Goal: Obtain resource: Download file/media

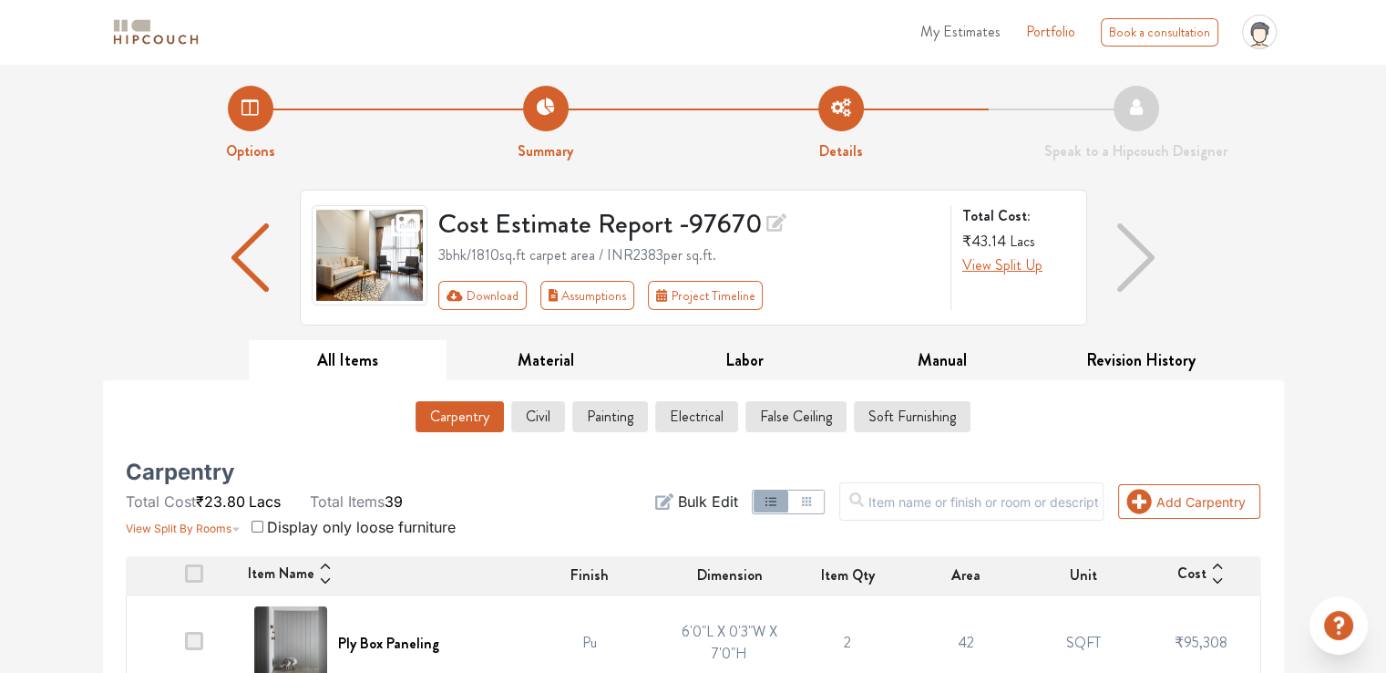
click at [547, 5] on button "Civil" at bounding box center [538, 416] width 52 height 31
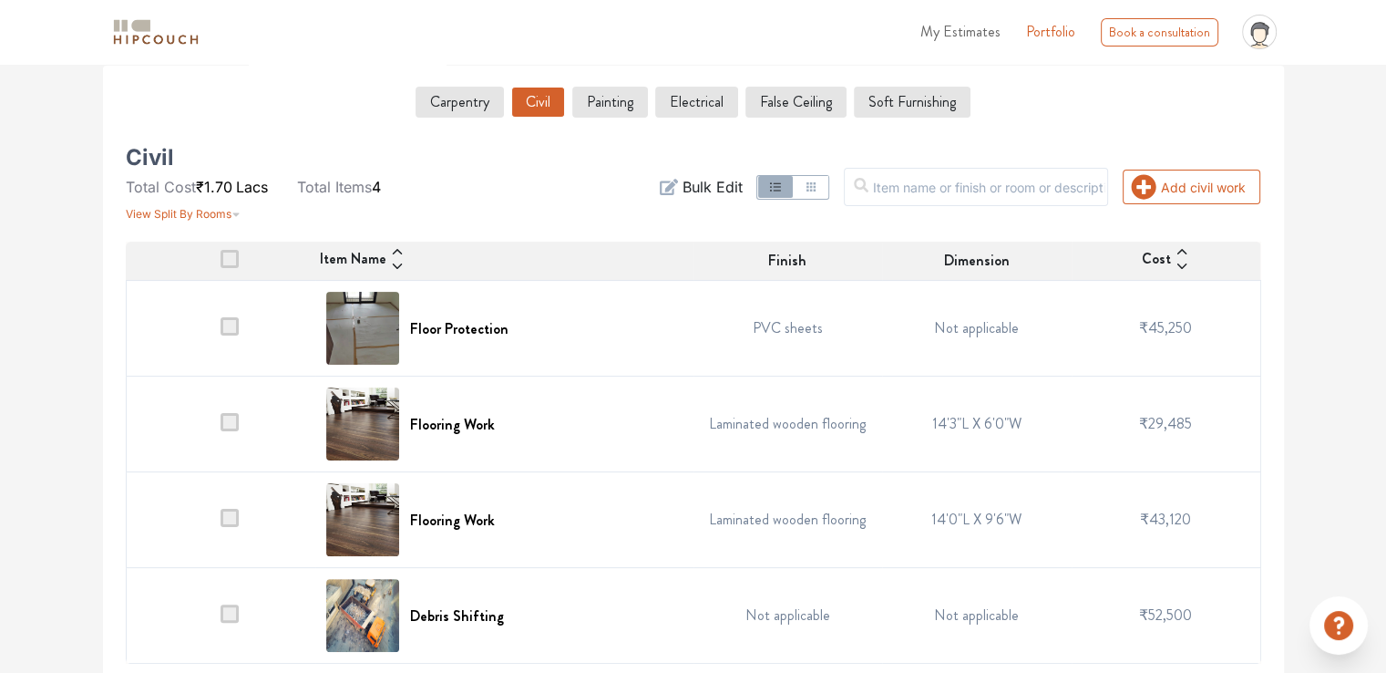
scroll to position [317, 0]
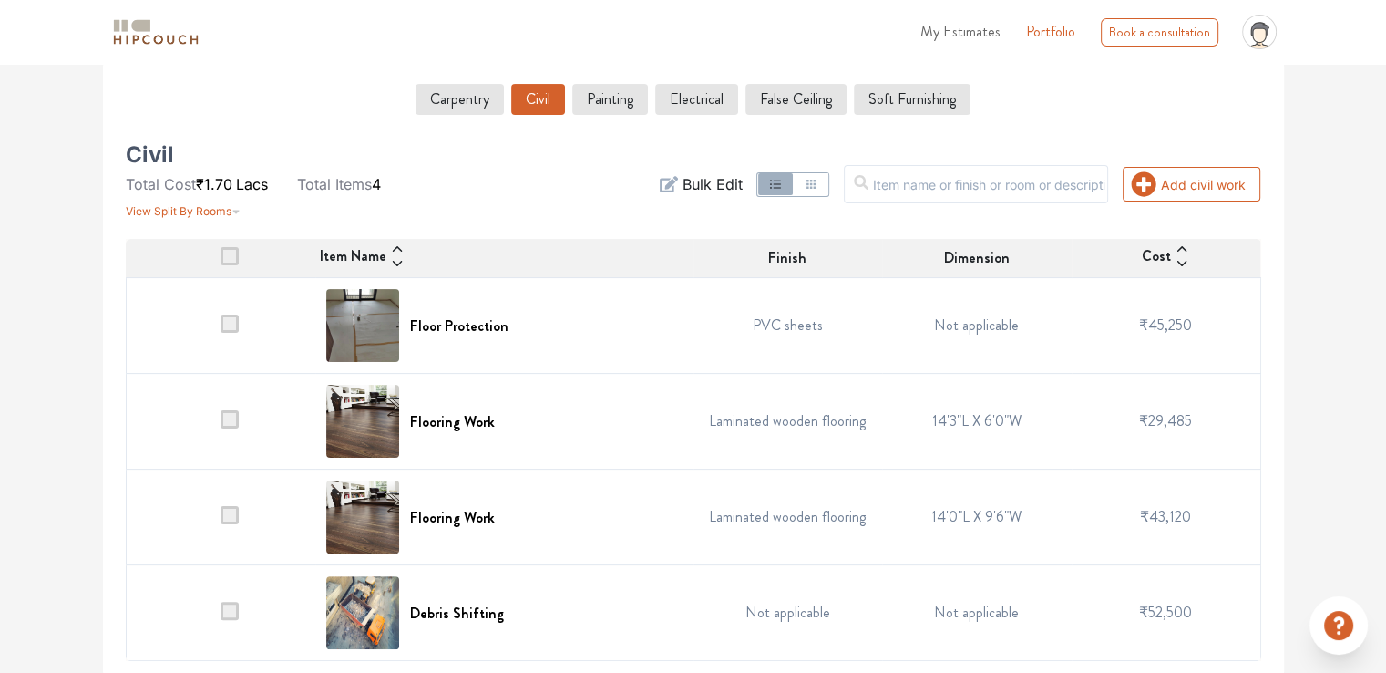
click at [234, 5] on span at bounding box center [230, 323] width 18 height 18
click at [221, 5] on input "checkbox" at bounding box center [221, 330] width 0 height 0
click at [231, 5] on span at bounding box center [230, 256] width 18 height 18
click at [221, 5] on input "checkbox" at bounding box center [221, 262] width 0 height 0
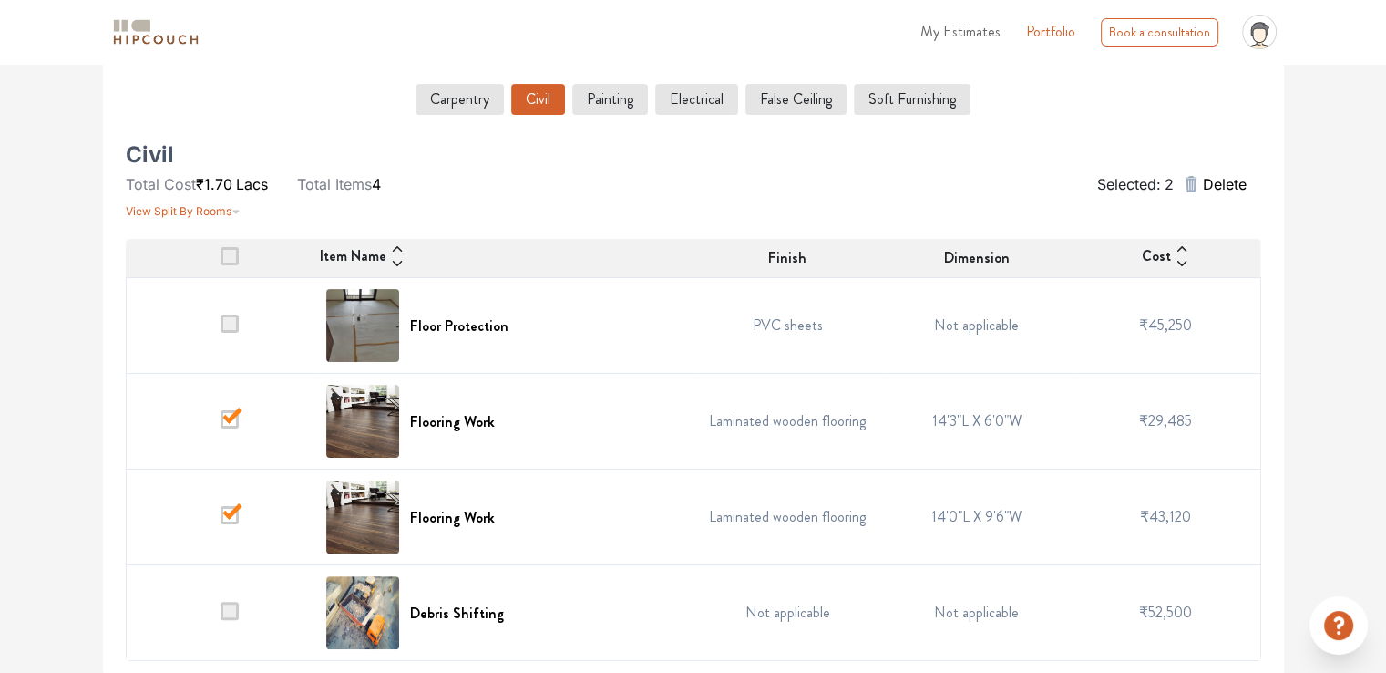
click at [231, 5] on span at bounding box center [230, 256] width 18 height 18
click at [221, 5] on input "checkbox" at bounding box center [221, 262] width 0 height 0
click at [230, 5] on span at bounding box center [230, 323] width 18 height 18
click at [221, 5] on input "checkbox" at bounding box center [221, 330] width 0 height 0
click at [228, 5] on span at bounding box center [230, 256] width 18 height 18
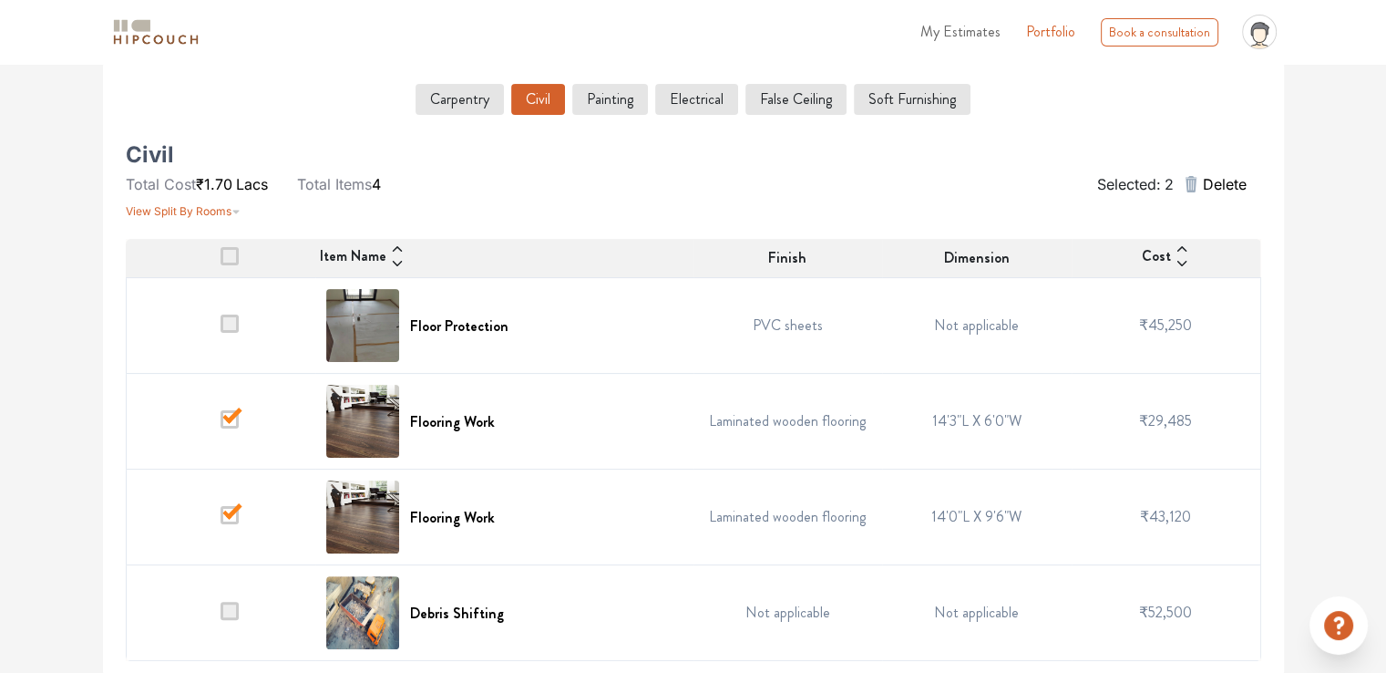
click at [221, 5] on input "checkbox" at bounding box center [221, 262] width 0 height 0
click at [229, 5] on span at bounding box center [230, 323] width 18 height 18
click at [221, 5] on input "checkbox" at bounding box center [221, 330] width 0 height 0
click at [228, 5] on span at bounding box center [230, 611] width 18 height 18
click at [221, 5] on input "checkbox" at bounding box center [221, 617] width 0 height 0
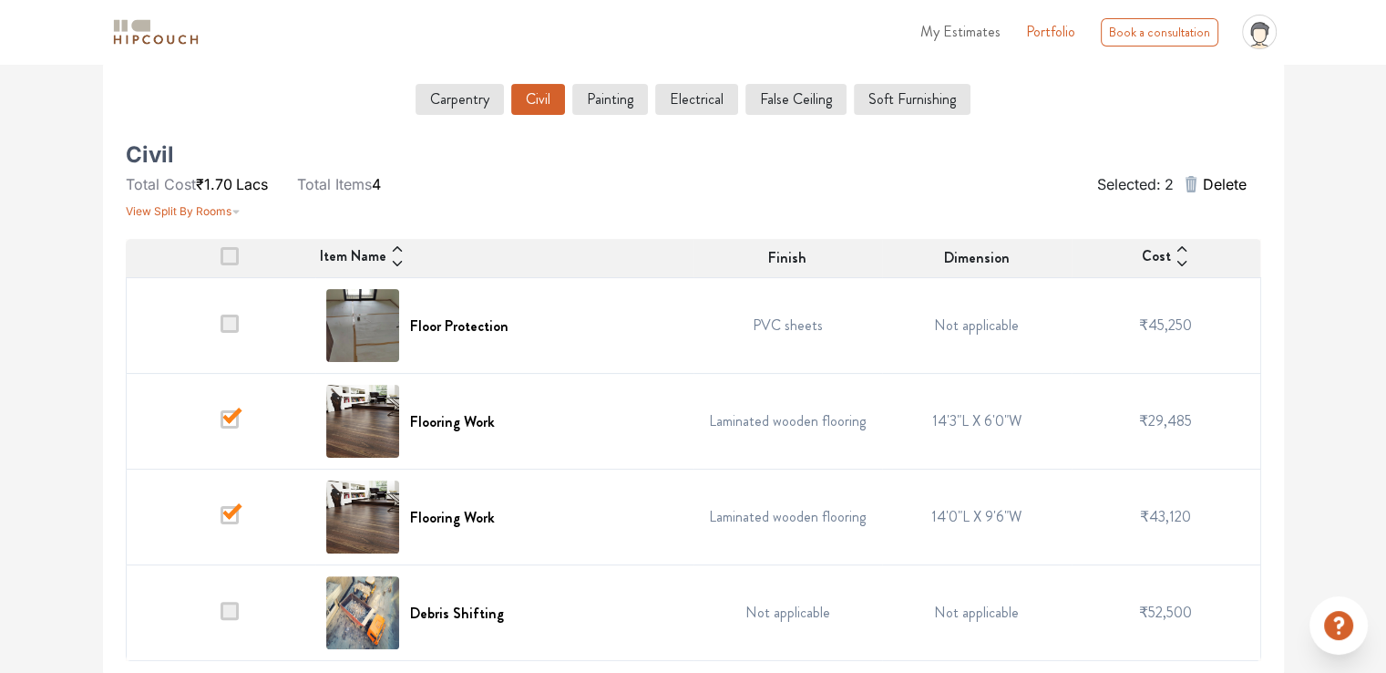
click at [1222, 5] on span "Delete" at bounding box center [1224, 184] width 44 height 22
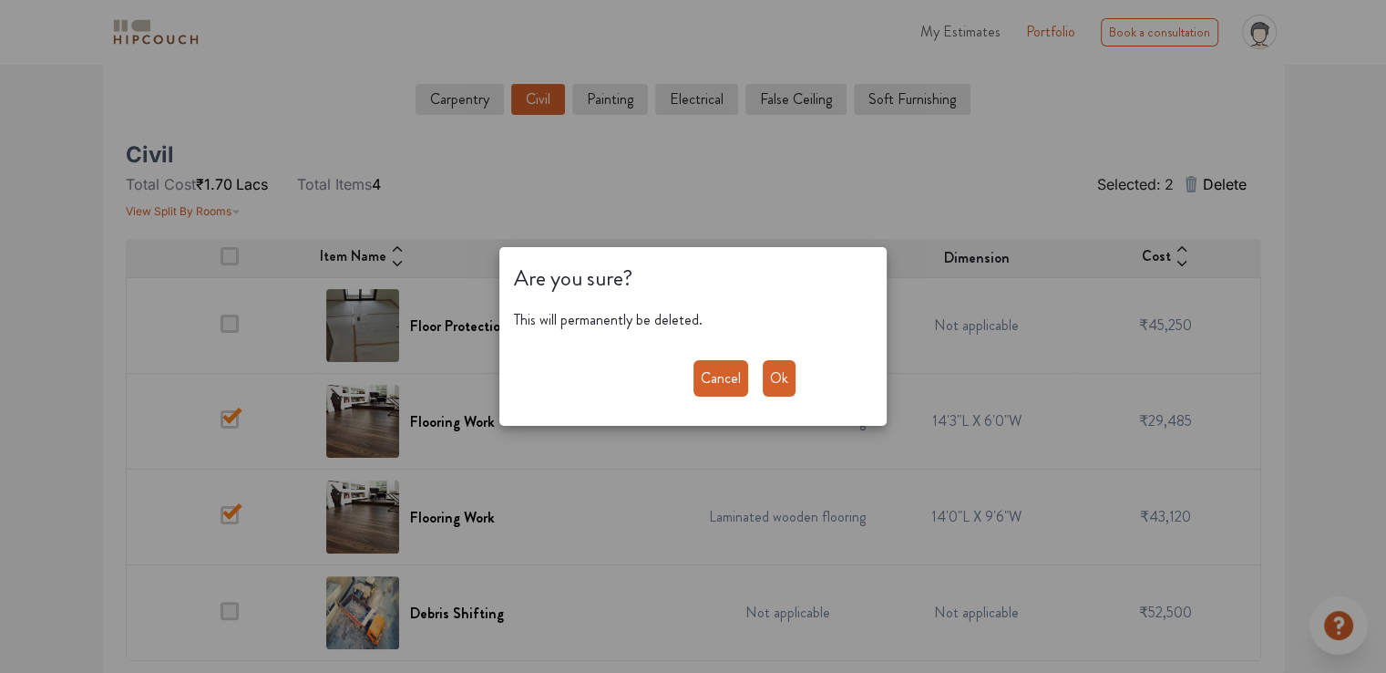
click at [778, 5] on button "Ok" at bounding box center [779, 378] width 33 height 36
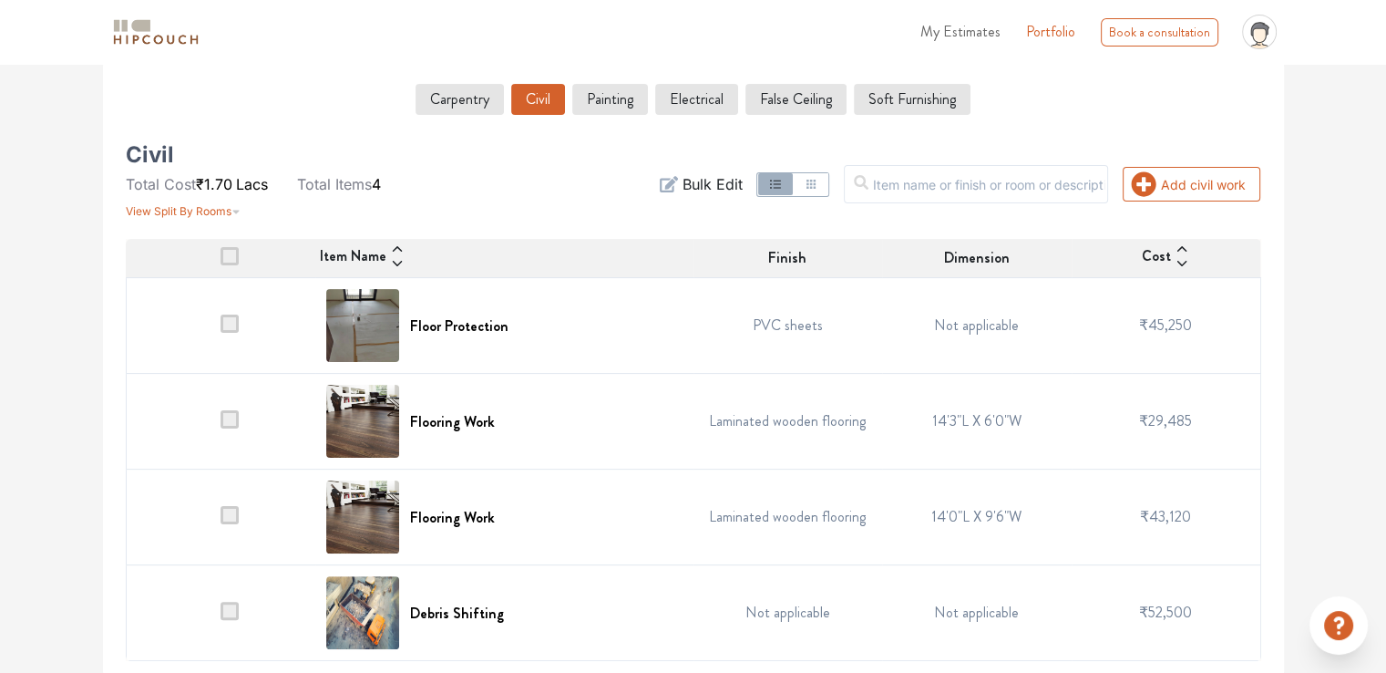
scroll to position [126, 0]
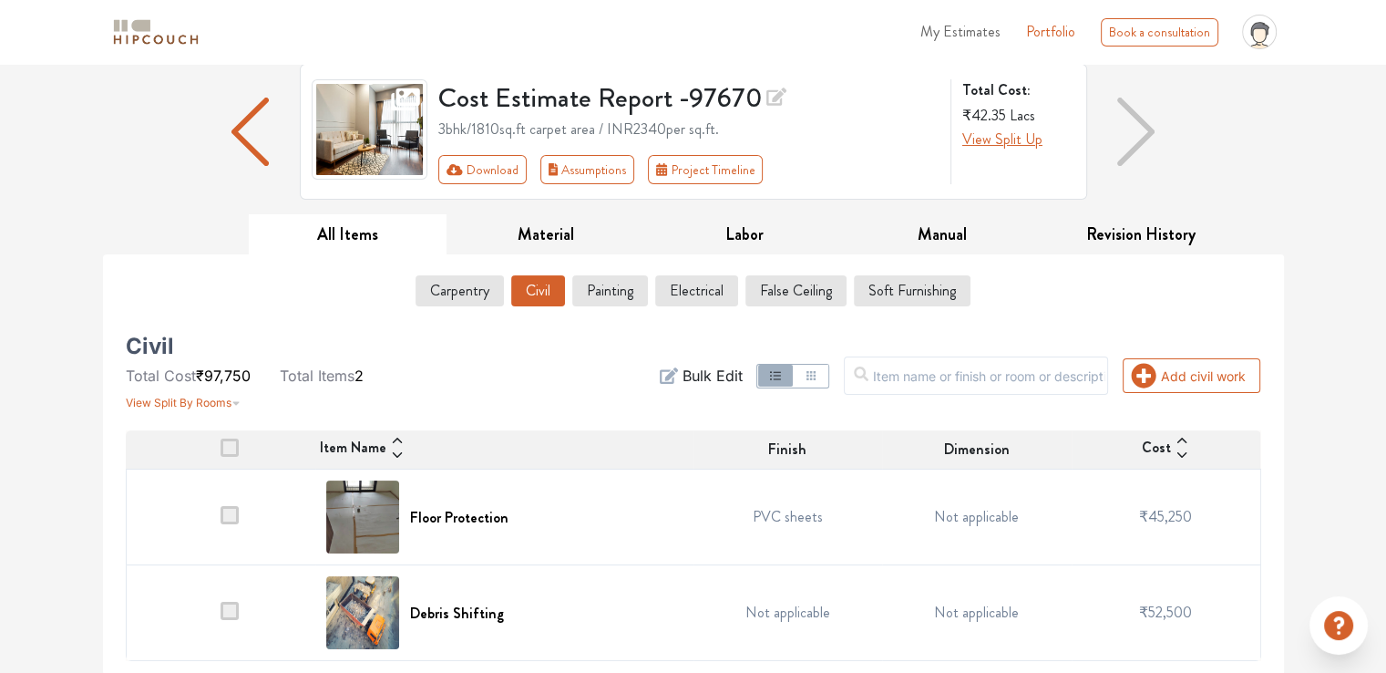
click at [226, 5] on span at bounding box center [230, 515] width 18 height 18
click at [221, 5] on input "checkbox" at bounding box center [221, 521] width 0 height 0
click at [226, 5] on span at bounding box center [230, 515] width 18 height 18
click at [221, 5] on input "checkbox" at bounding box center [221, 521] width 0 height 0
click at [226, 5] on span at bounding box center [230, 515] width 18 height 18
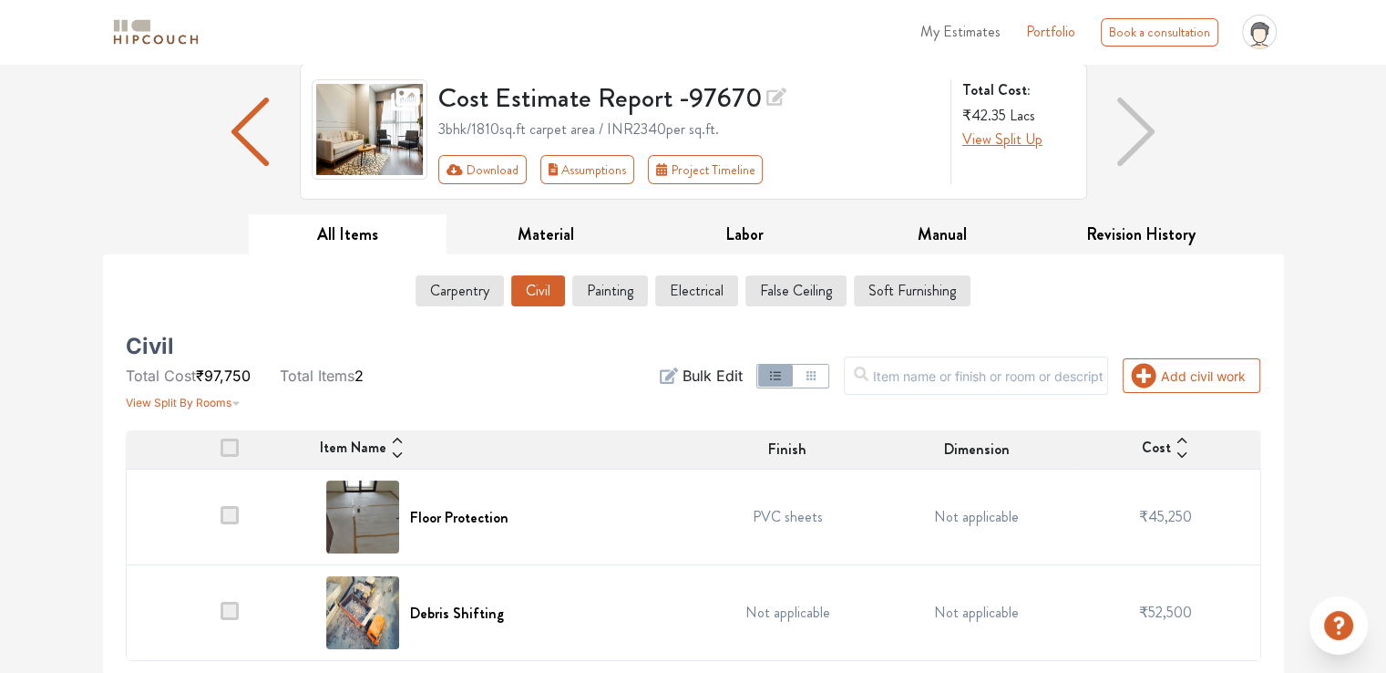
click at [221, 5] on input "checkbox" at bounding box center [221, 521] width 0 height 0
click at [226, 5] on span at bounding box center [230, 515] width 18 height 18
click at [221, 5] on input "checkbox" at bounding box center [221, 521] width 0 height 0
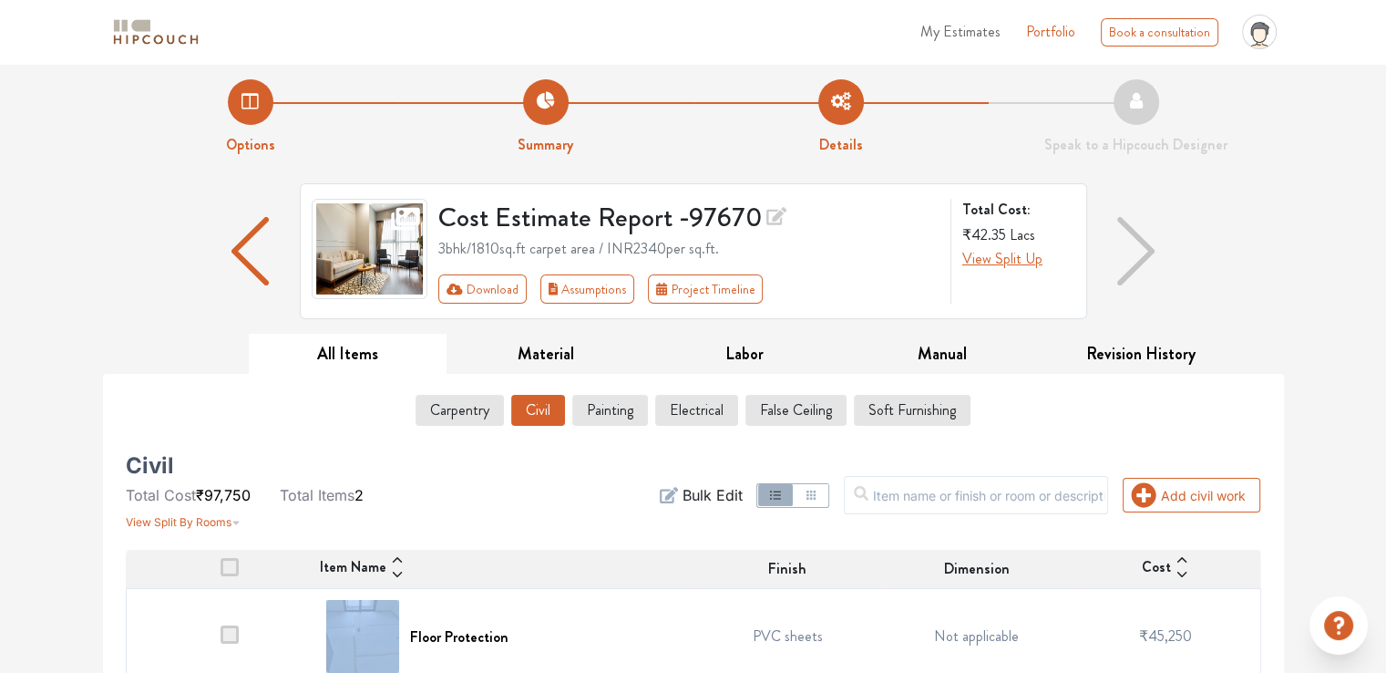
scroll to position [0, 0]
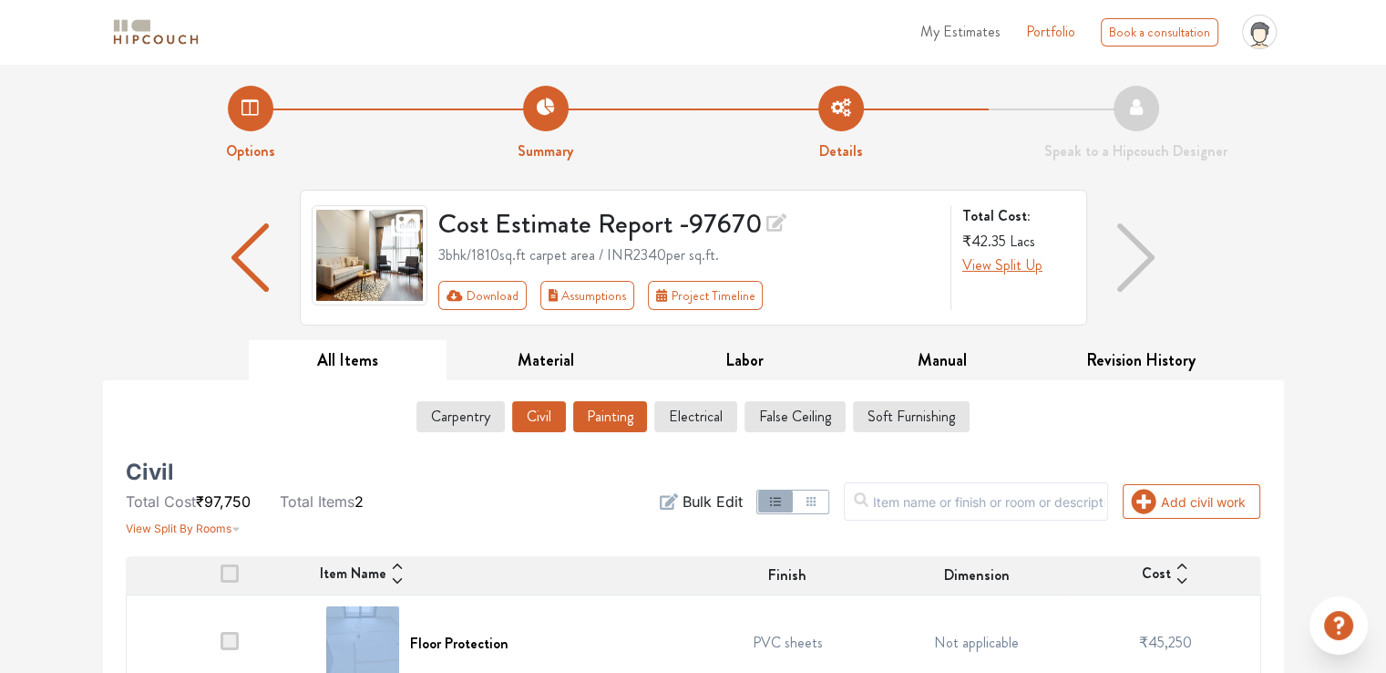
click at [605, 5] on button "Painting" at bounding box center [610, 416] width 74 height 31
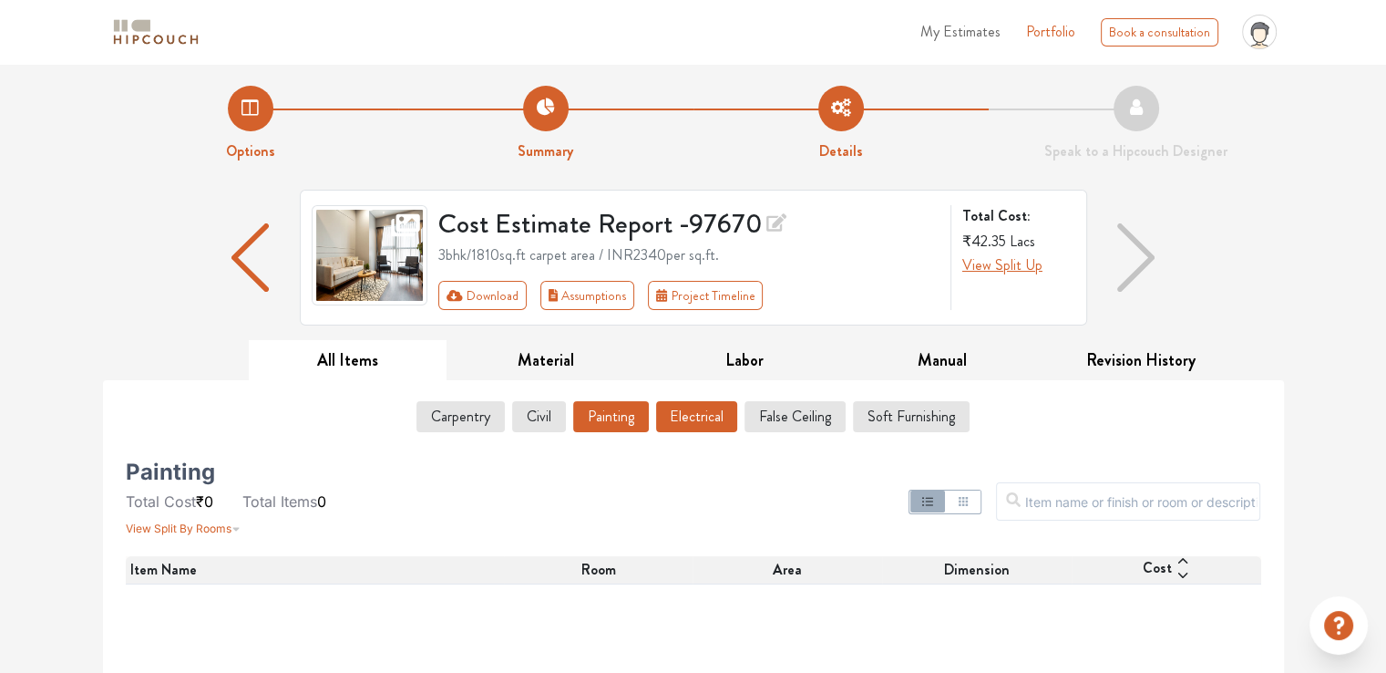
click at [721, 5] on button "Electrical" at bounding box center [696, 416] width 81 height 31
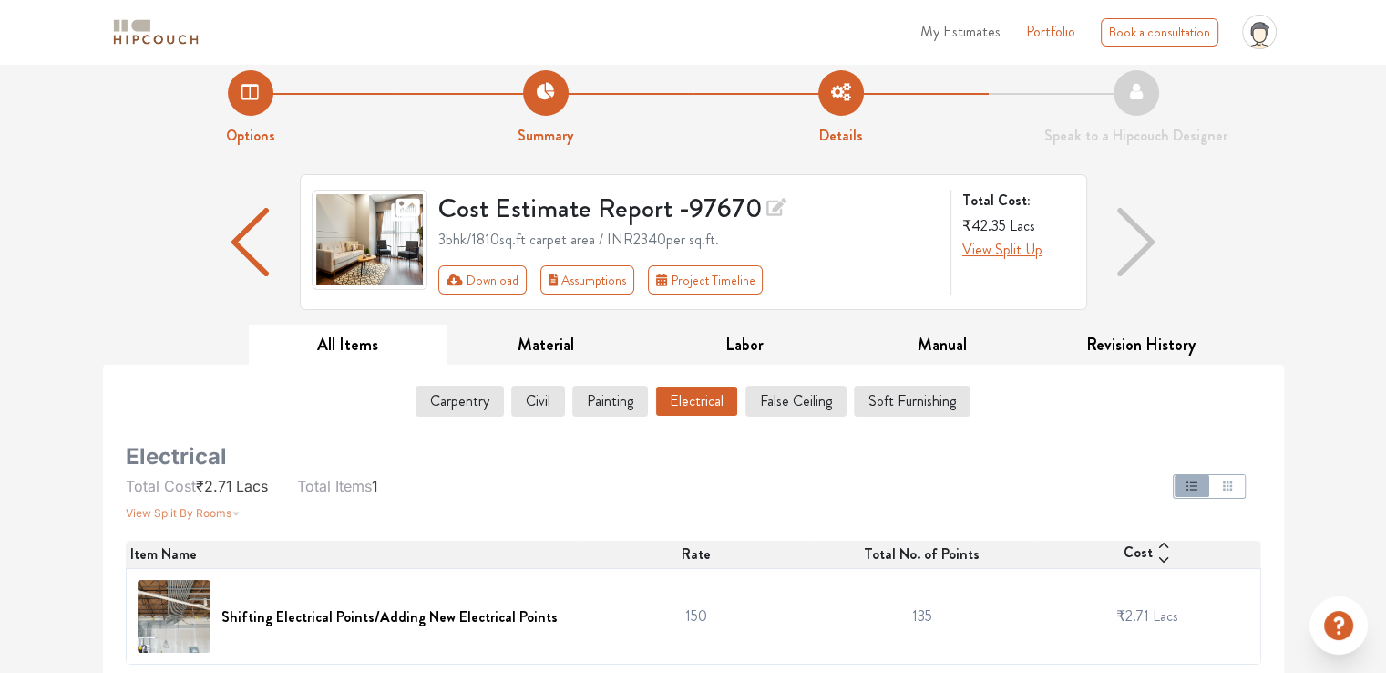
scroll to position [19, 0]
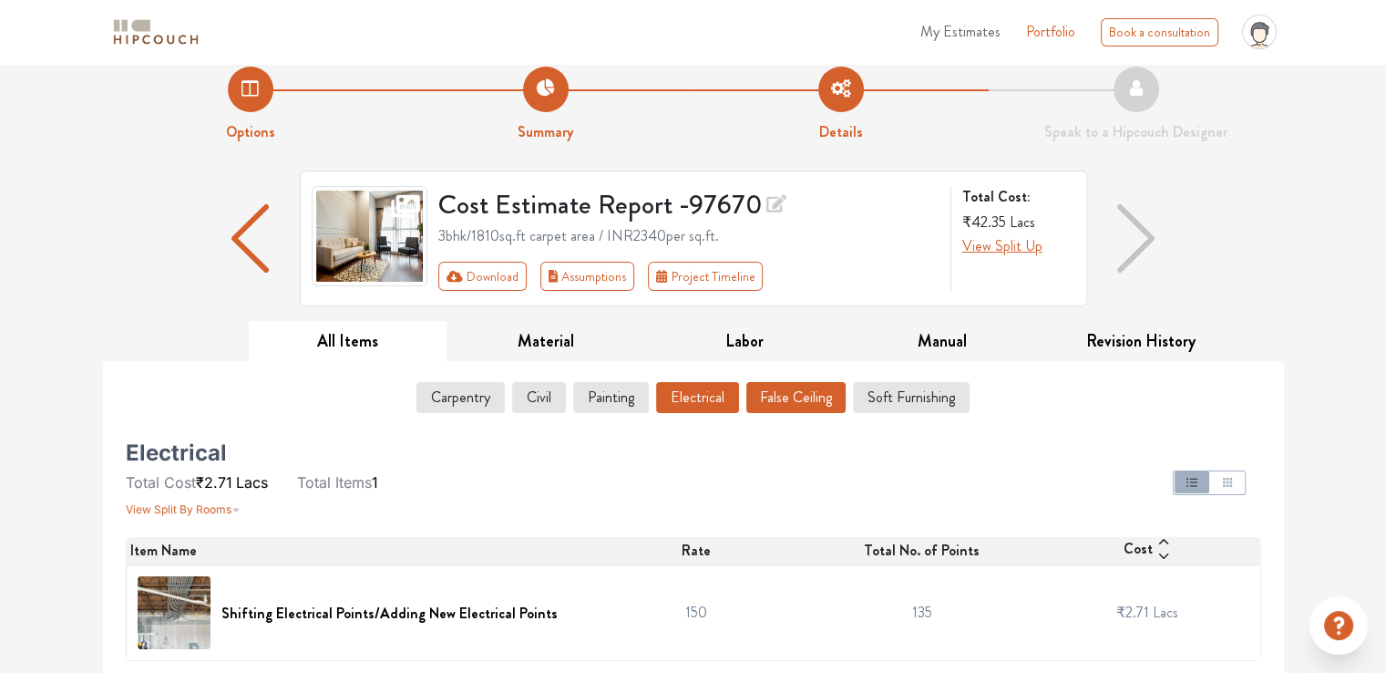
click at [832, 5] on button "False Ceiling" at bounding box center [795, 397] width 99 height 31
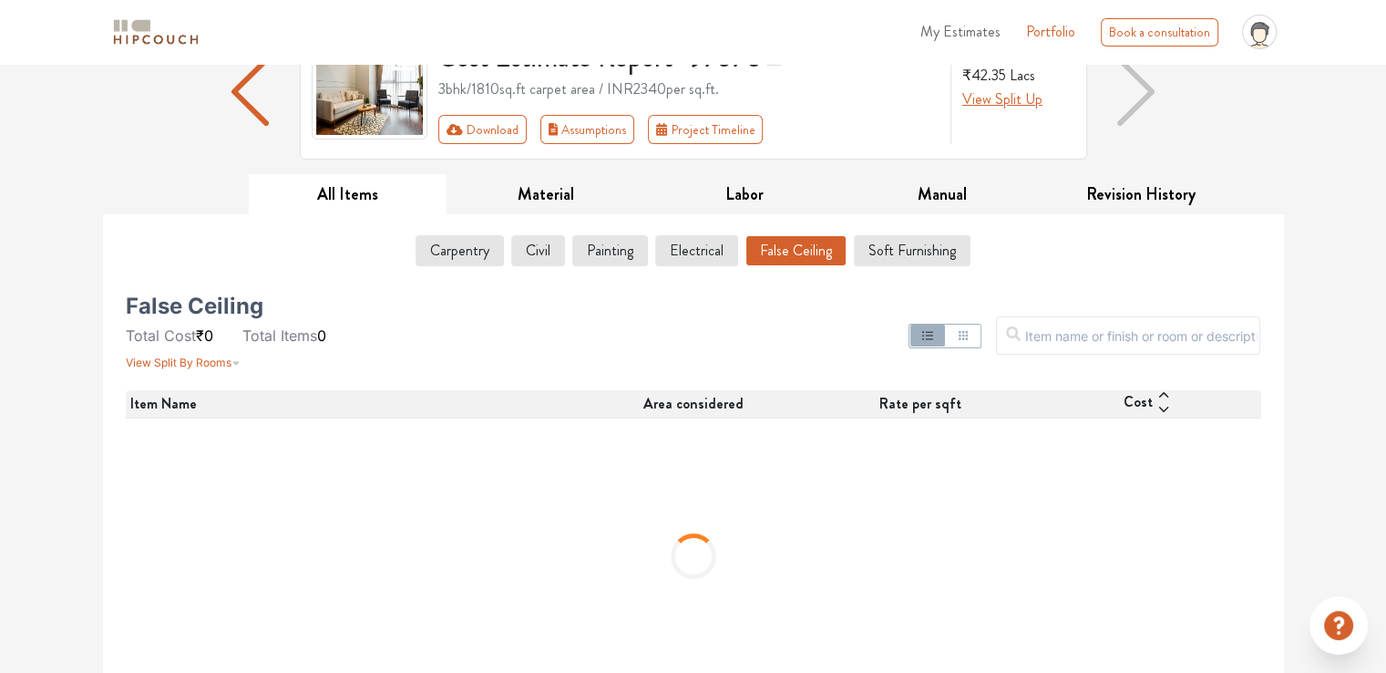
scroll to position [200, 0]
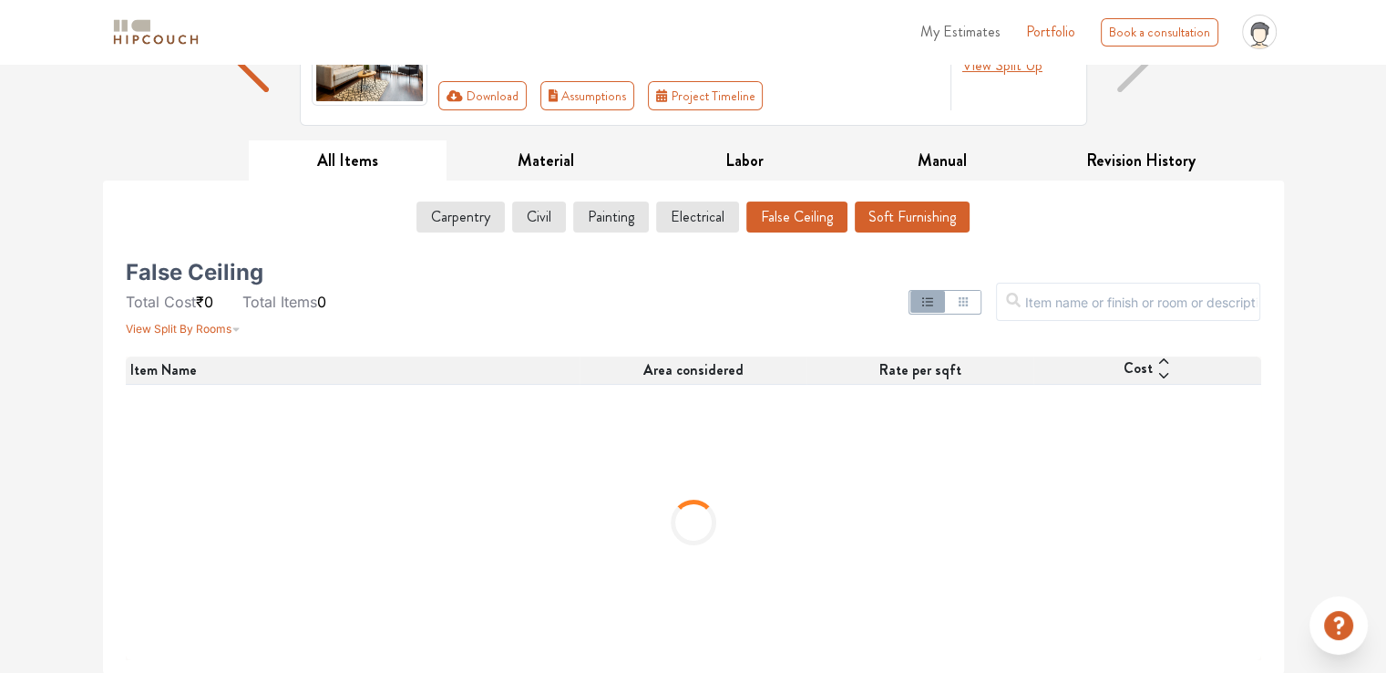
click at [911, 5] on button "Soft Furnishing" at bounding box center [912, 216] width 115 height 31
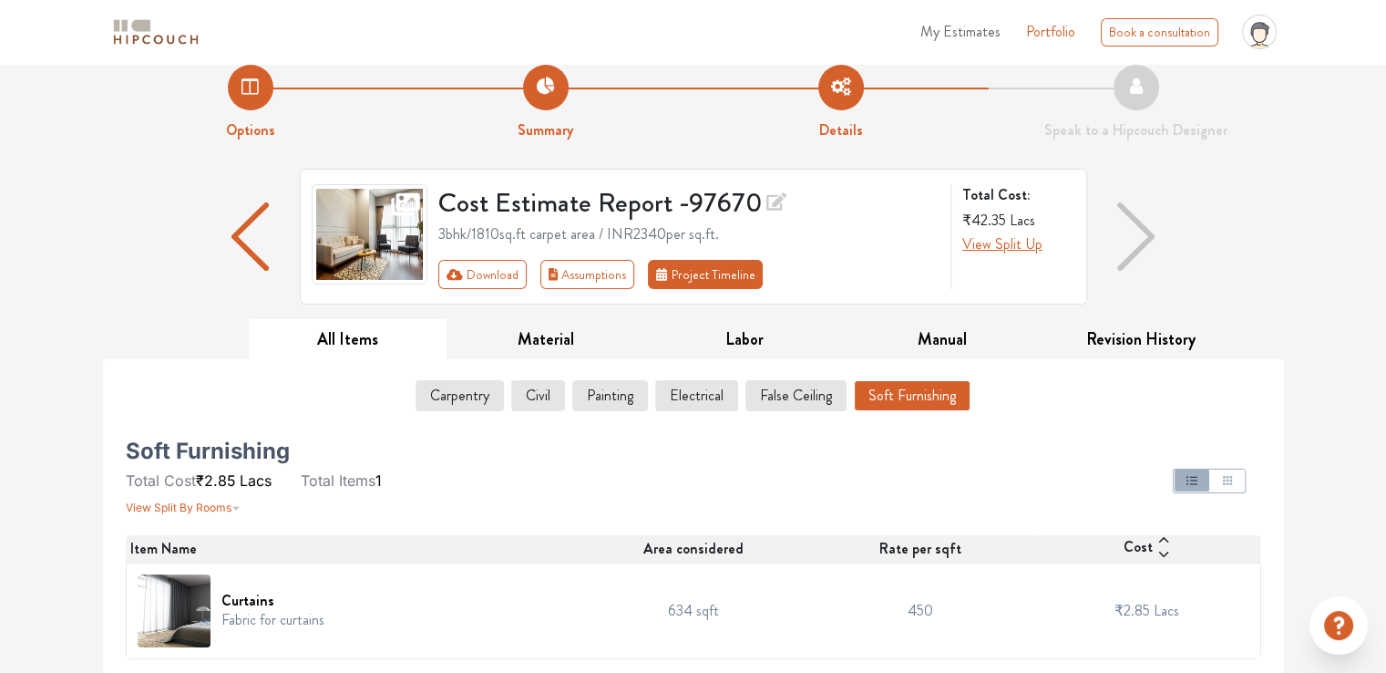
scroll to position [19, 0]
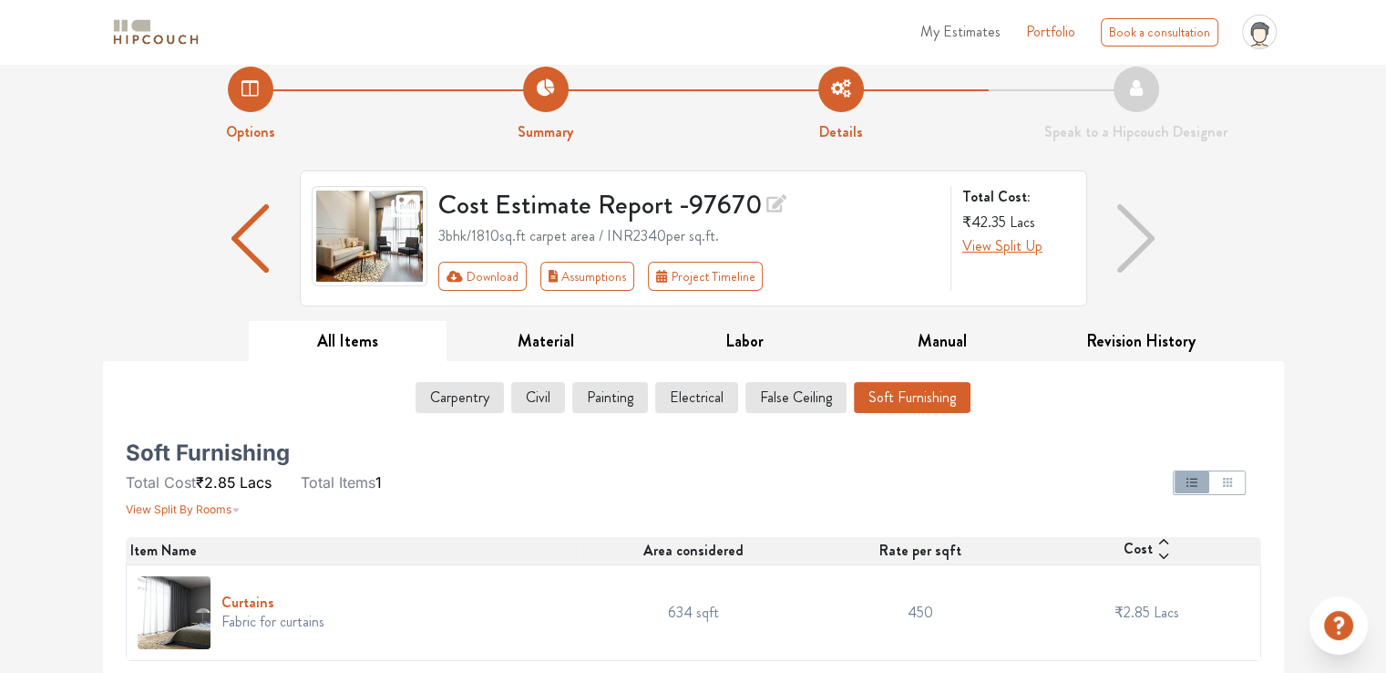
click at [249, 5] on h6 "Curtains" at bounding box center [272, 601] width 103 height 17
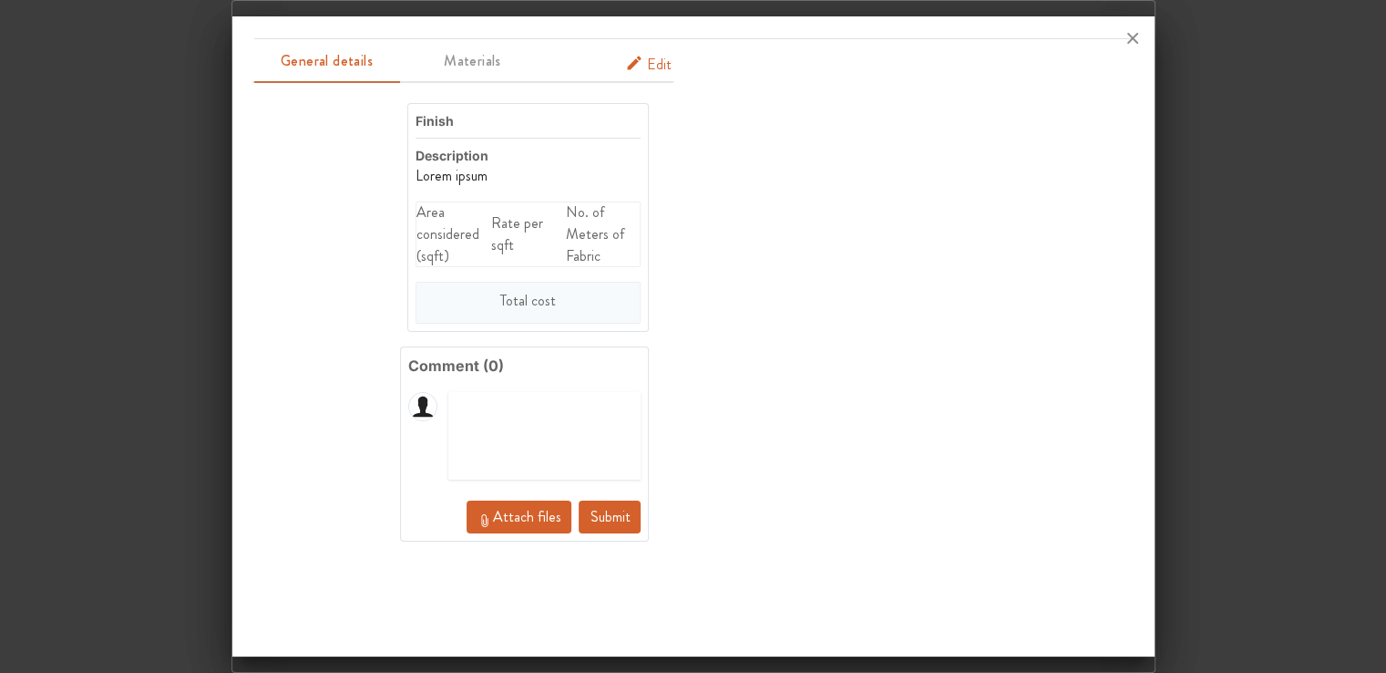
scroll to position [0, 0]
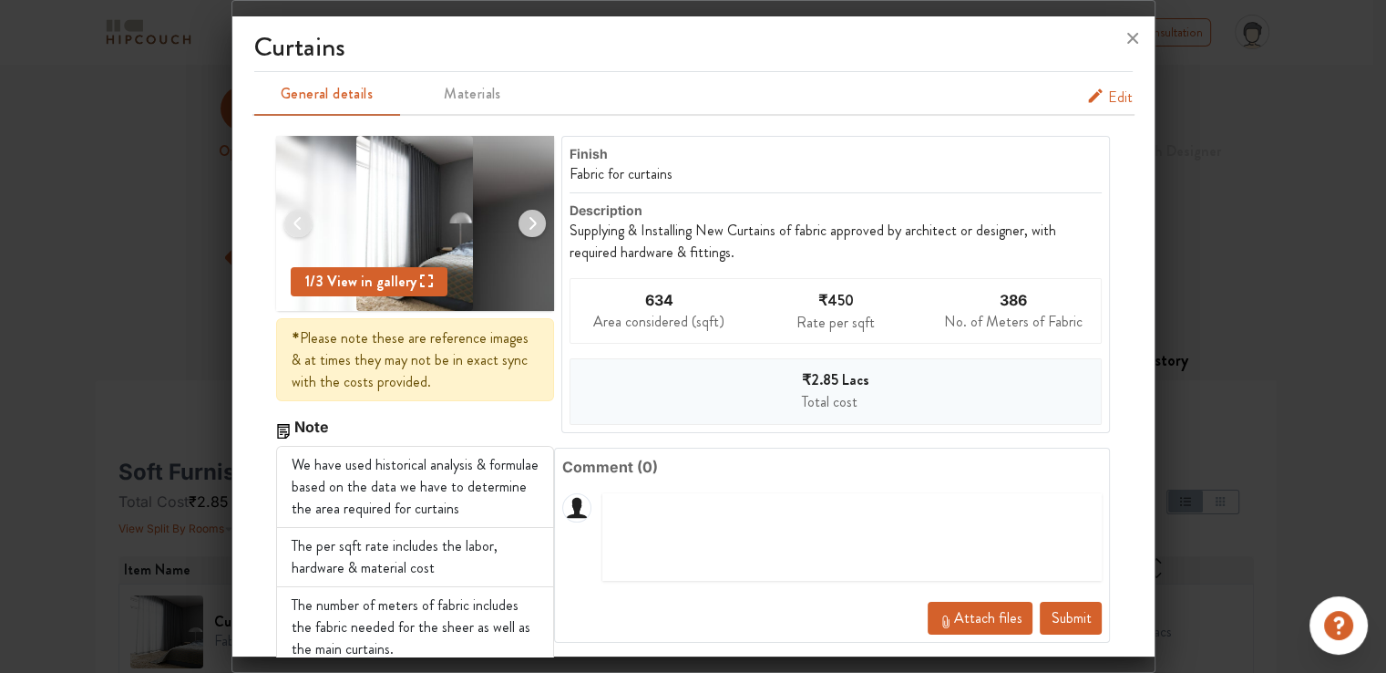
click at [705, 5] on div "634 Area considered (sqft)" at bounding box center [659, 311] width 177 height 64
click at [681, 5] on div "Area considered (sqft)" at bounding box center [658, 322] width 131 height 22
click at [1110, 5] on span "Edit" at bounding box center [1120, 98] width 25 height 22
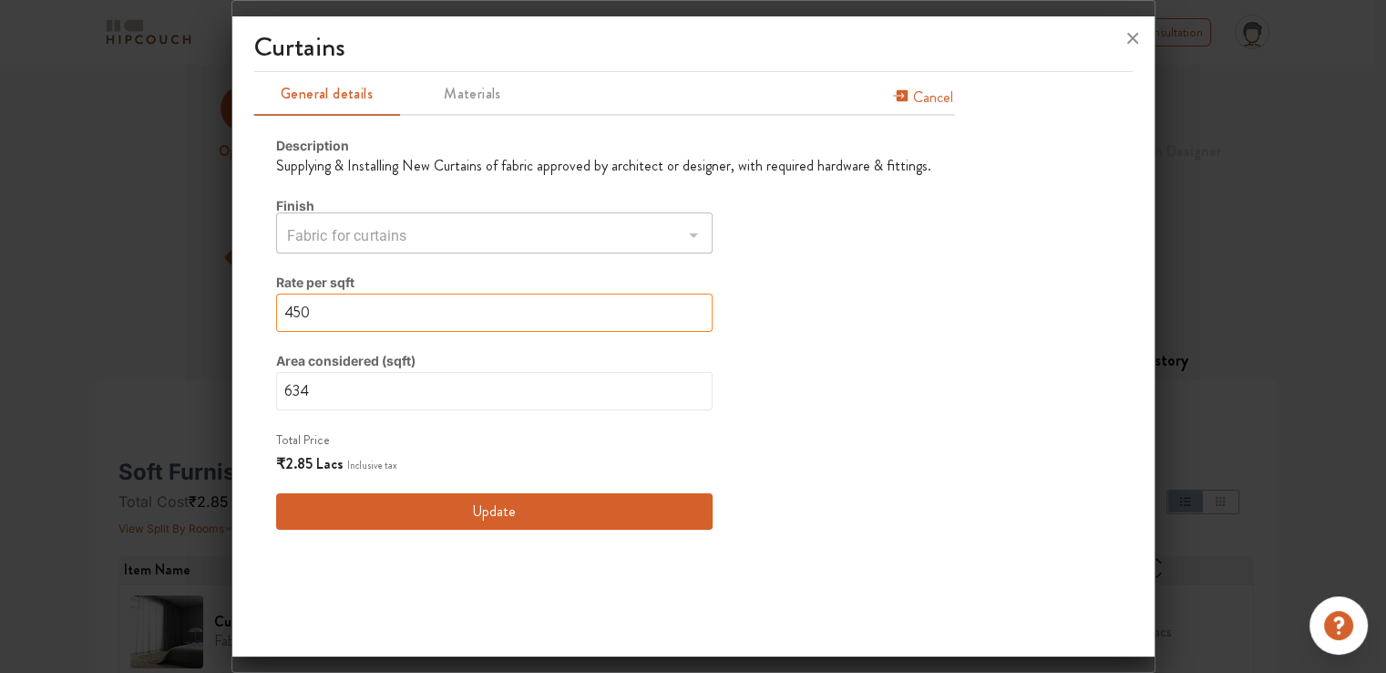
drag, startPoint x: 322, startPoint y: 315, endPoint x: 231, endPoint y: 304, distance: 91.9
click at [232, 5] on div "Curtains General details Materials Cancel Description Supplying & Installing Ne…" at bounding box center [693, 340] width 922 height 632
click at [360, 5] on div "Fabric for curtains ​" at bounding box center [494, 235] width 437 height 36
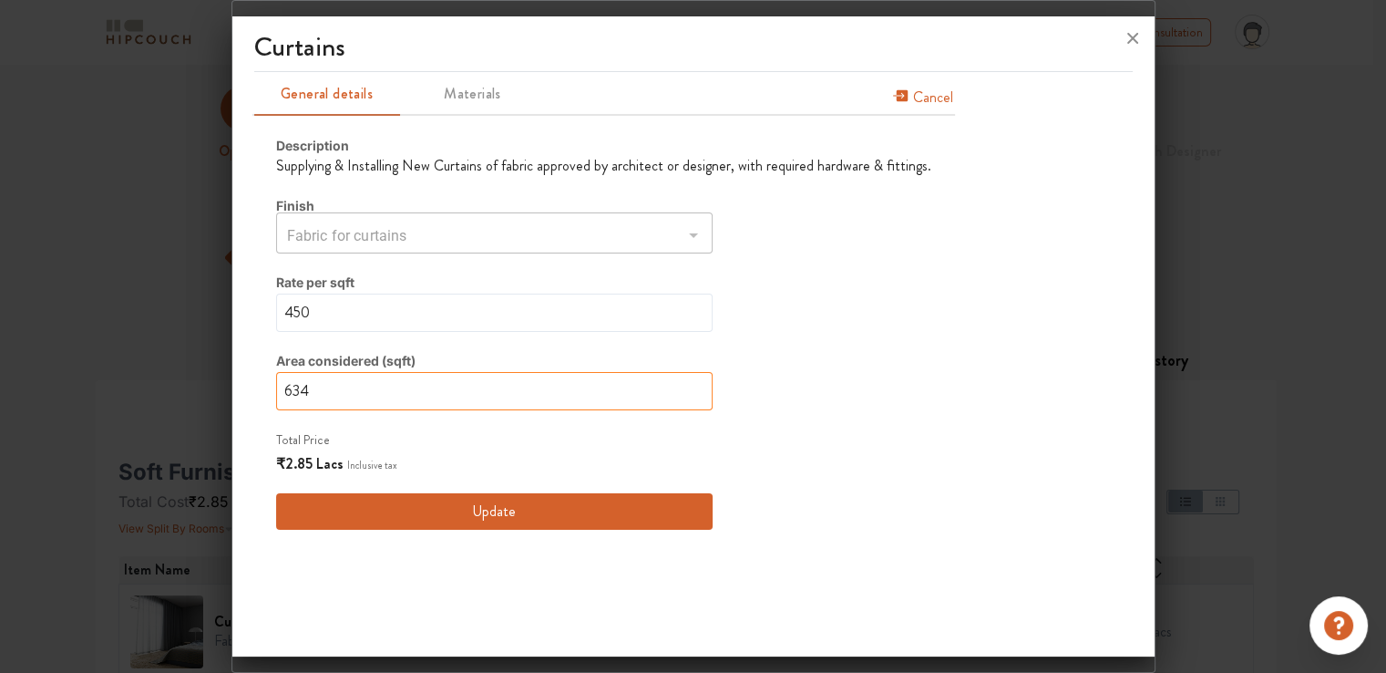
click at [350, 5] on input "634" at bounding box center [494, 391] width 437 height 38
drag, startPoint x: 343, startPoint y: 394, endPoint x: 202, endPoint y: 385, distance: 140.7
click at [232, 5] on div "Curtains General details Materials Cancel Description Supplying & Installing Ne…" at bounding box center [694, 336] width 924 height 673
click at [486, 5] on button "Update" at bounding box center [494, 511] width 437 height 36
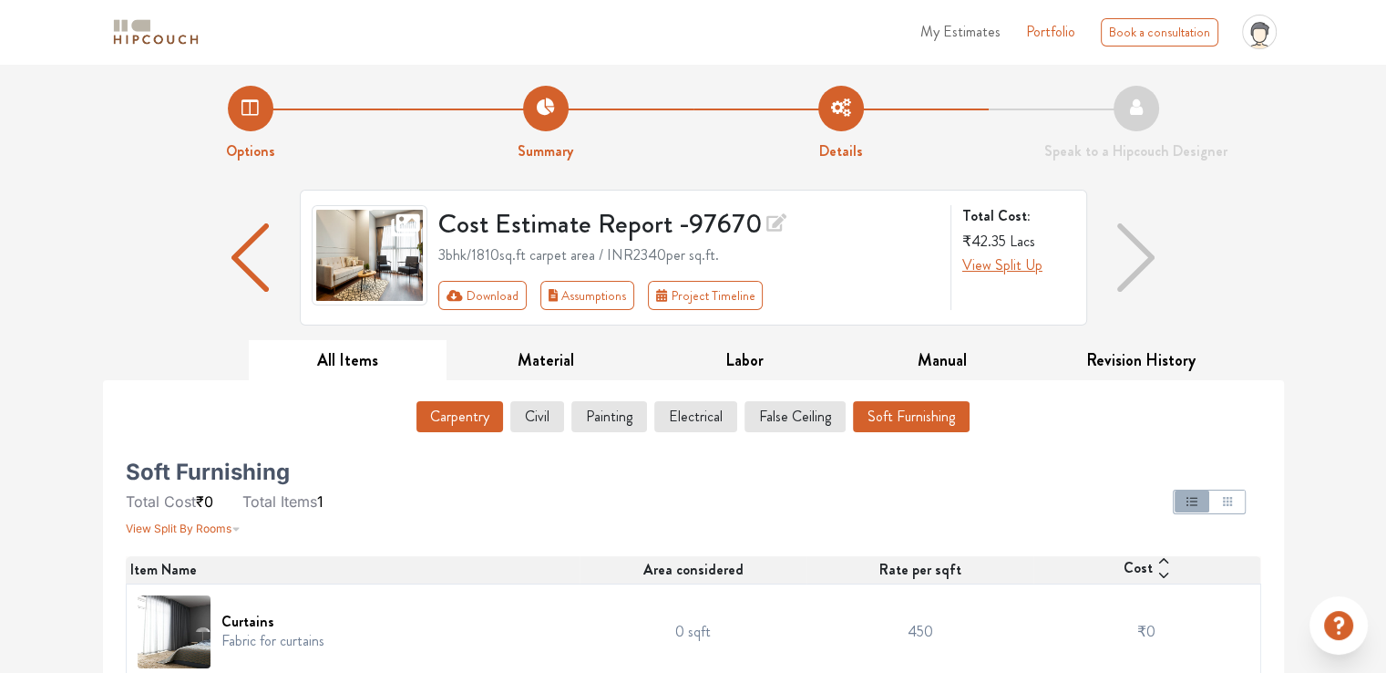
click at [447, 5] on button "Carpentry" at bounding box center [460, 416] width 87 height 31
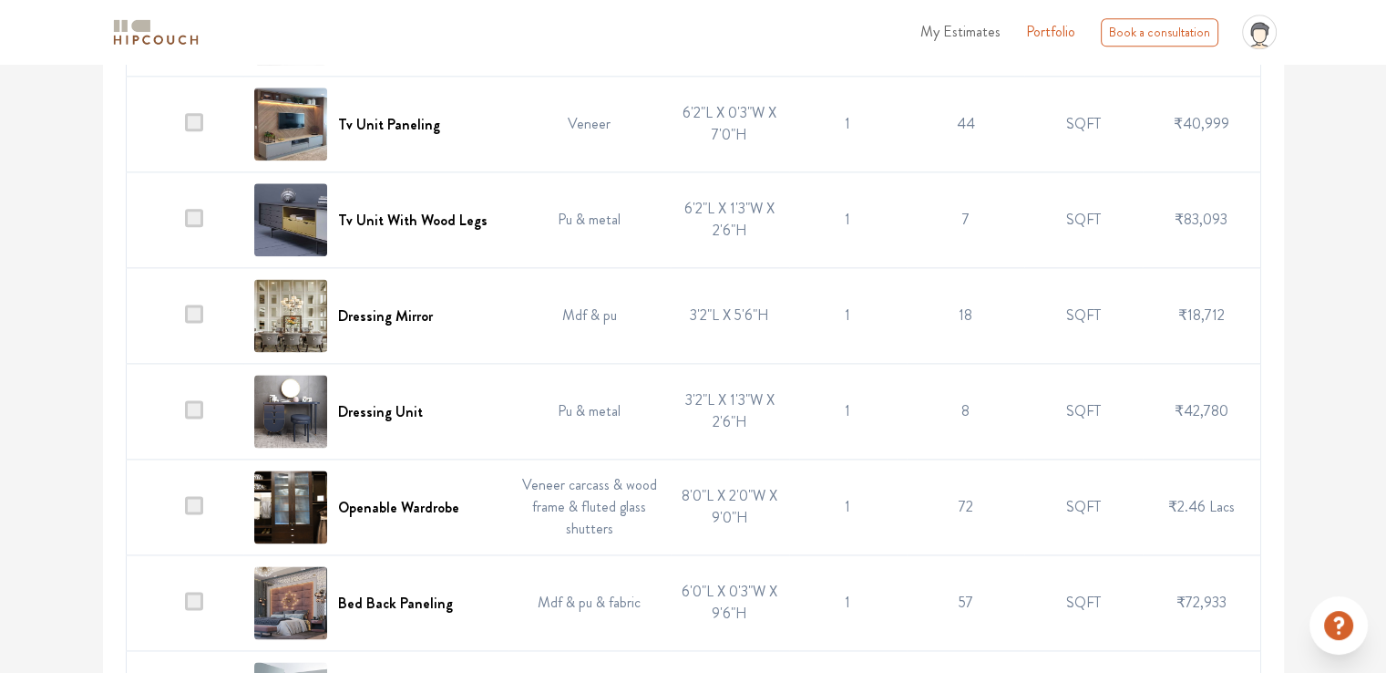
scroll to position [2370, 0]
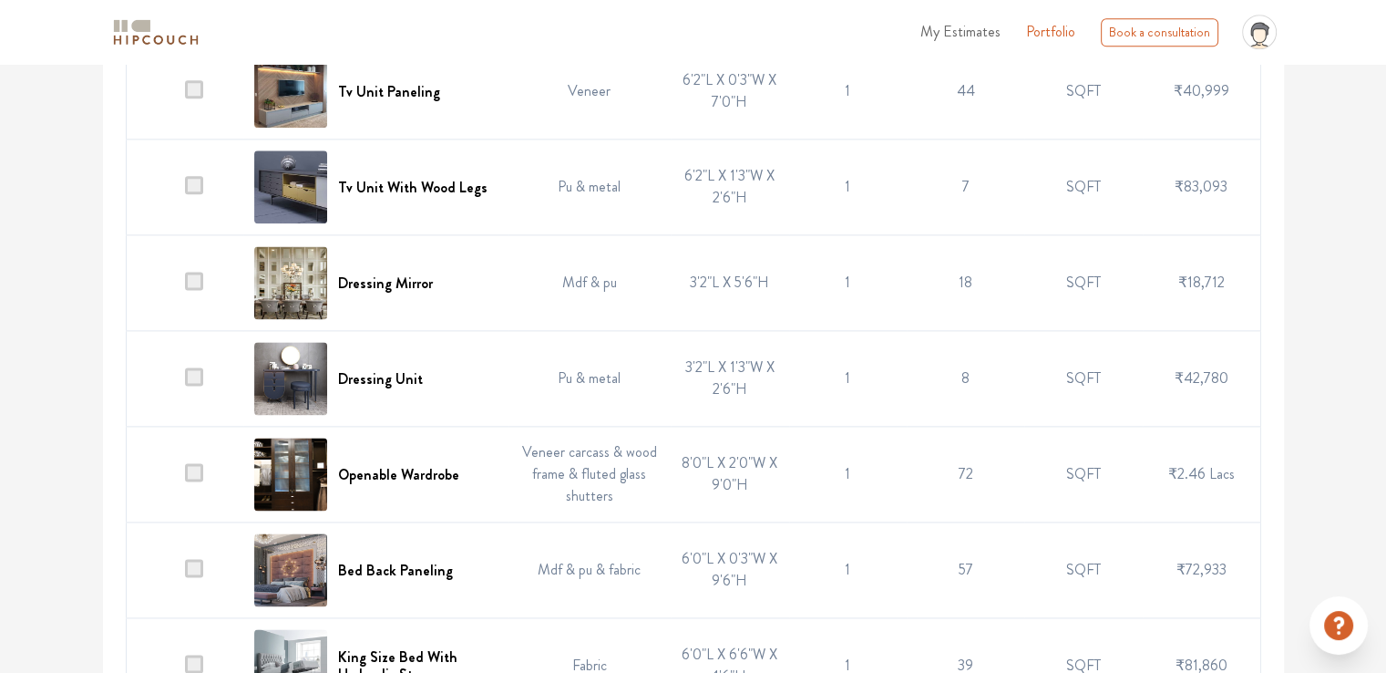
click at [203, 5] on span at bounding box center [194, 376] width 18 height 18
click at [185, 5] on input "checkbox" at bounding box center [185, 383] width 0 height 0
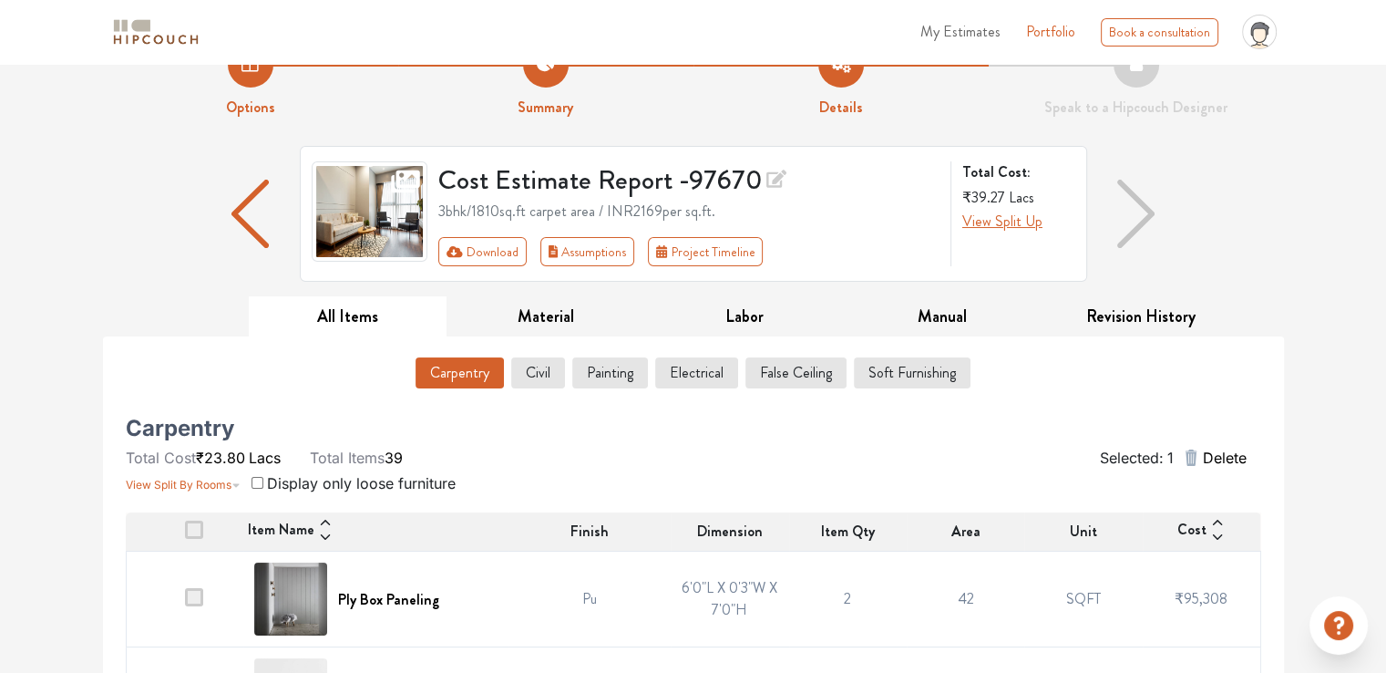
scroll to position [0, 0]
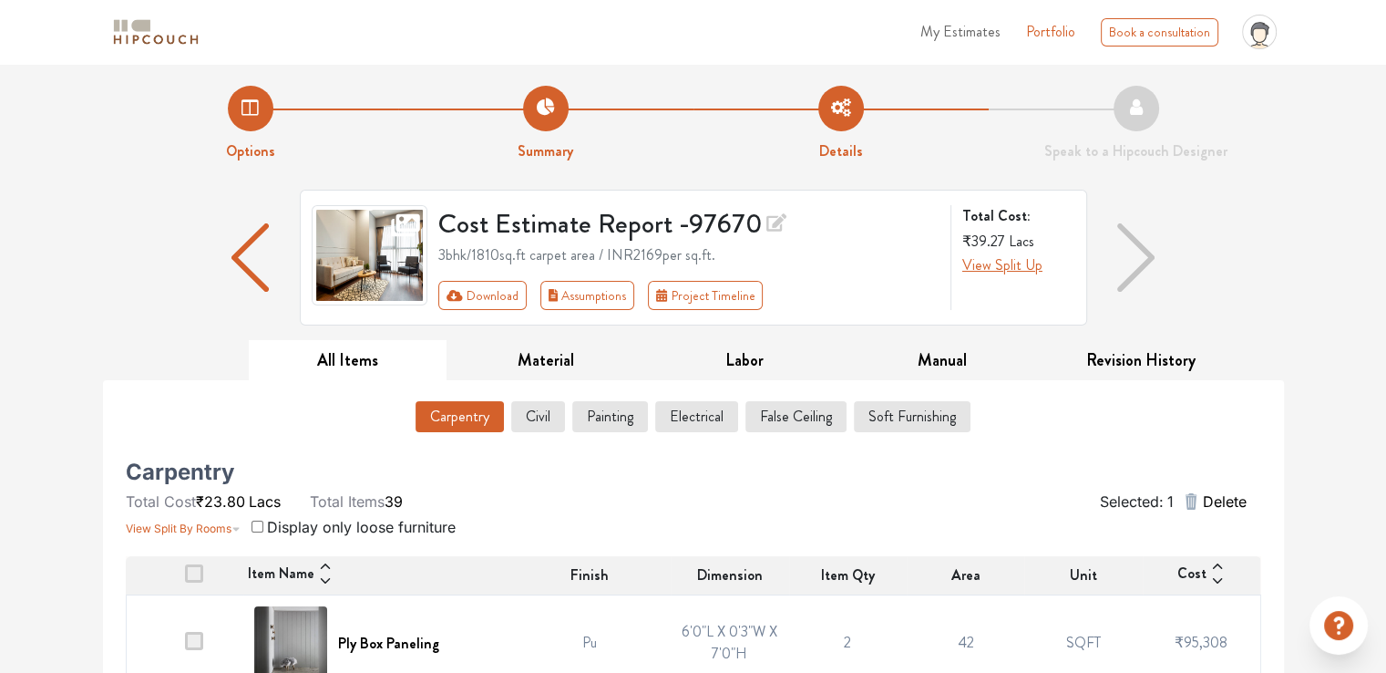
click at [1223, 5] on span "Delete" at bounding box center [1224, 501] width 44 height 22
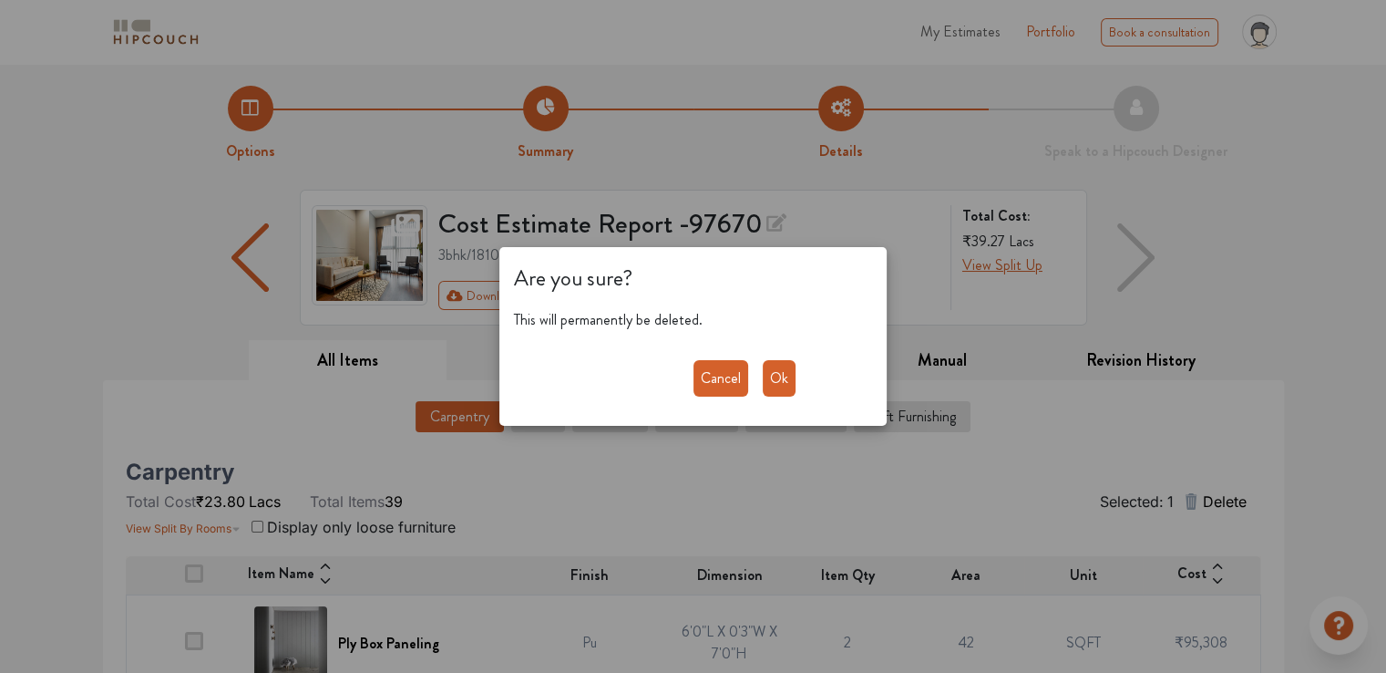
click at [773, 5] on button "Ok" at bounding box center [779, 378] width 33 height 36
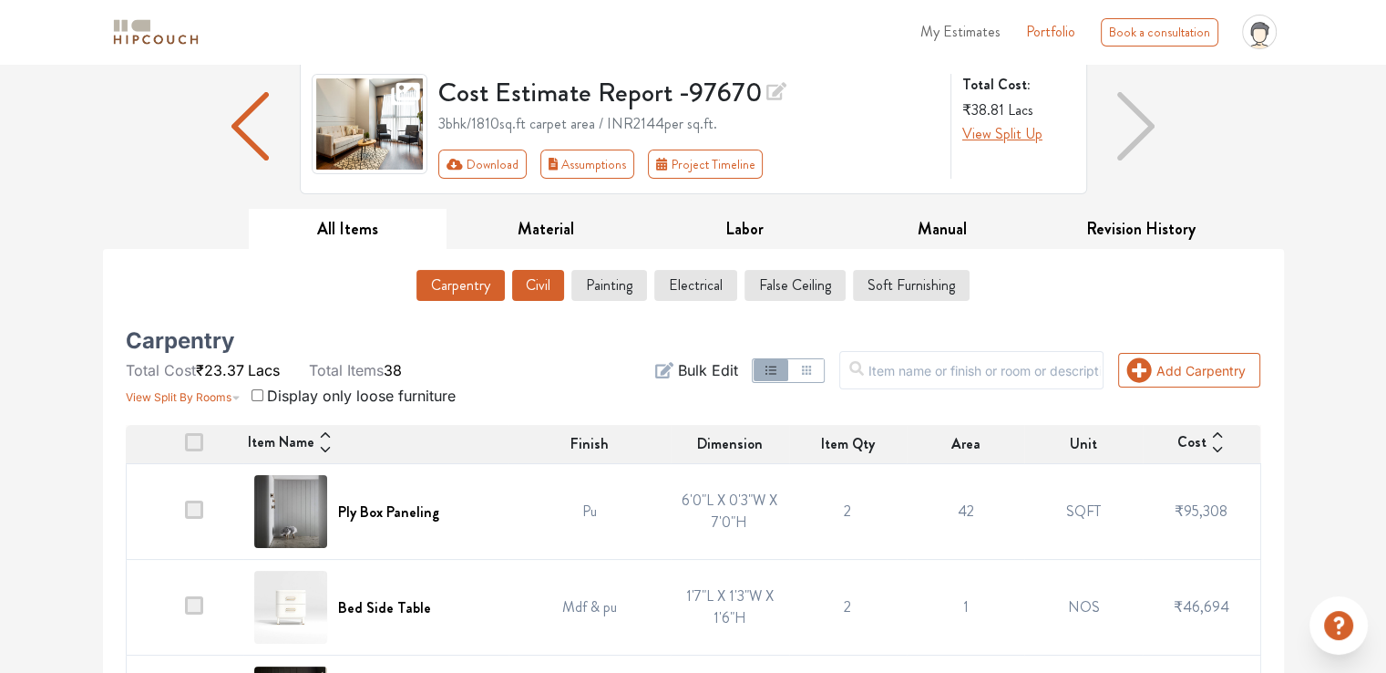
scroll to position [182, 0]
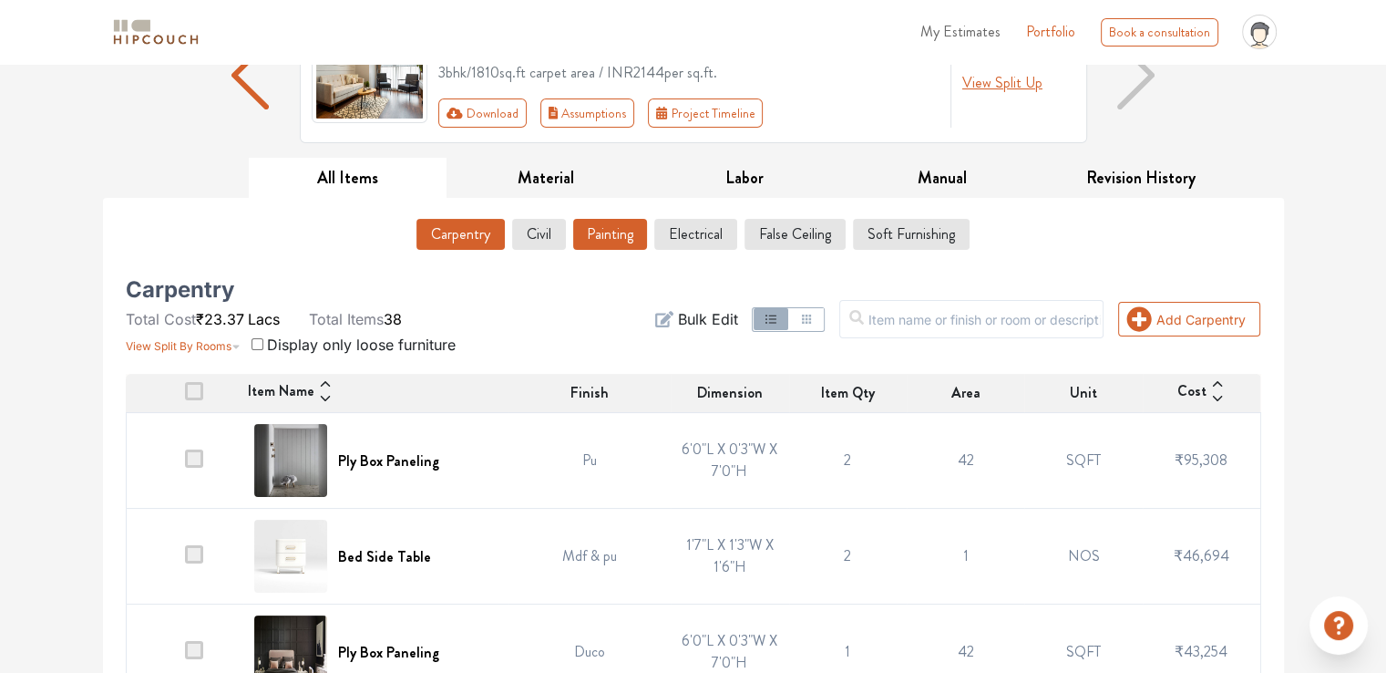
click at [604, 5] on button "Painting" at bounding box center [610, 234] width 74 height 31
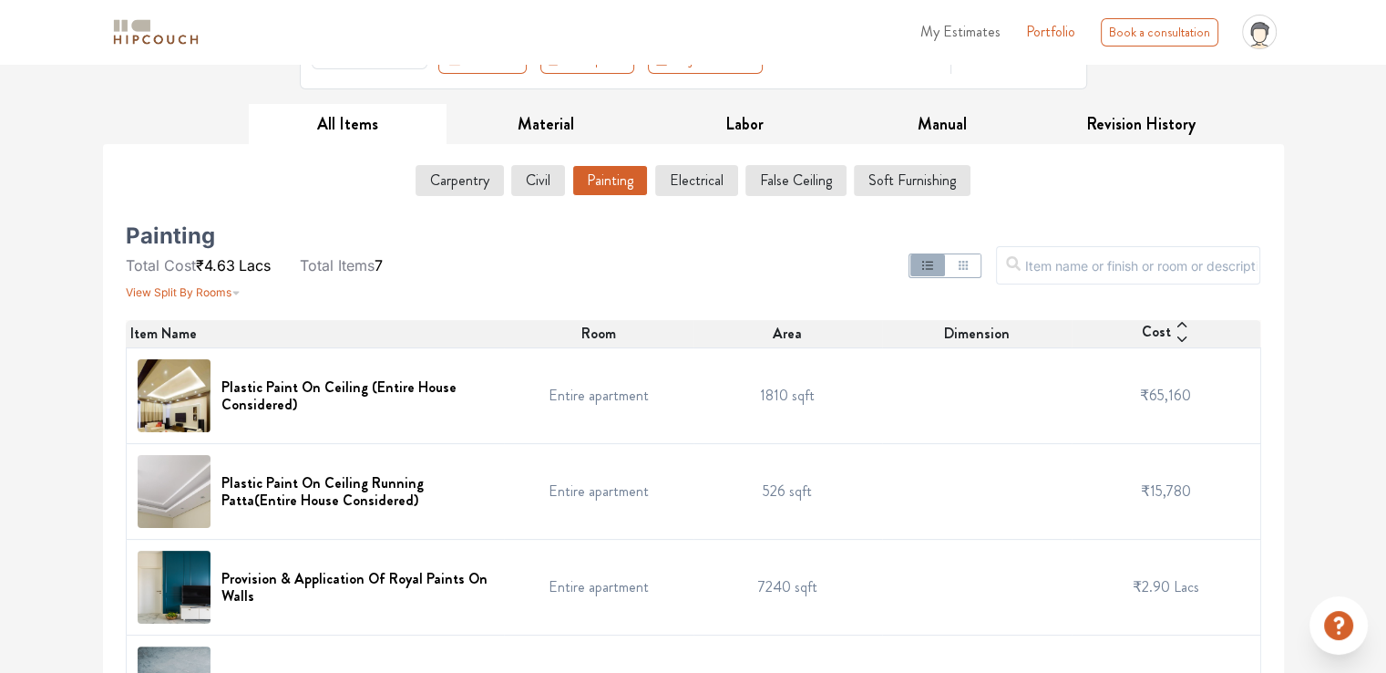
scroll to position [228, 0]
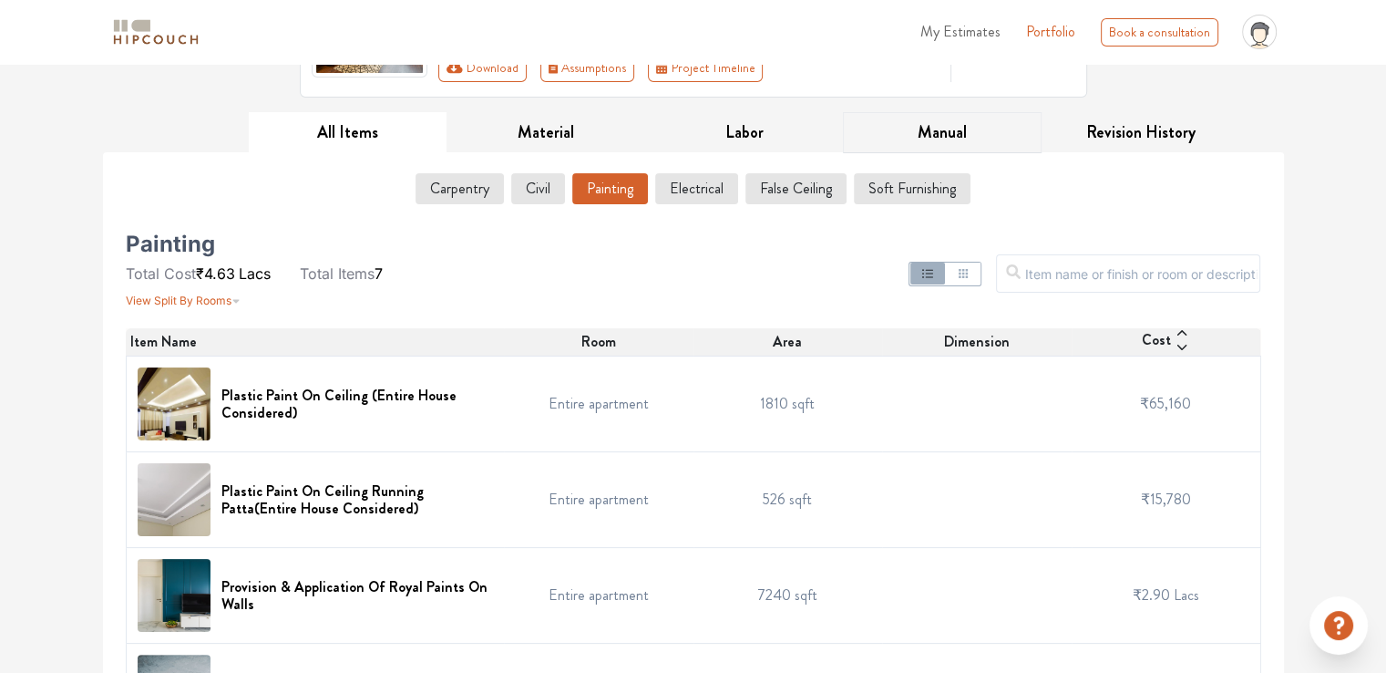
click at [955, 5] on button "Manual" at bounding box center [942, 132] width 199 height 41
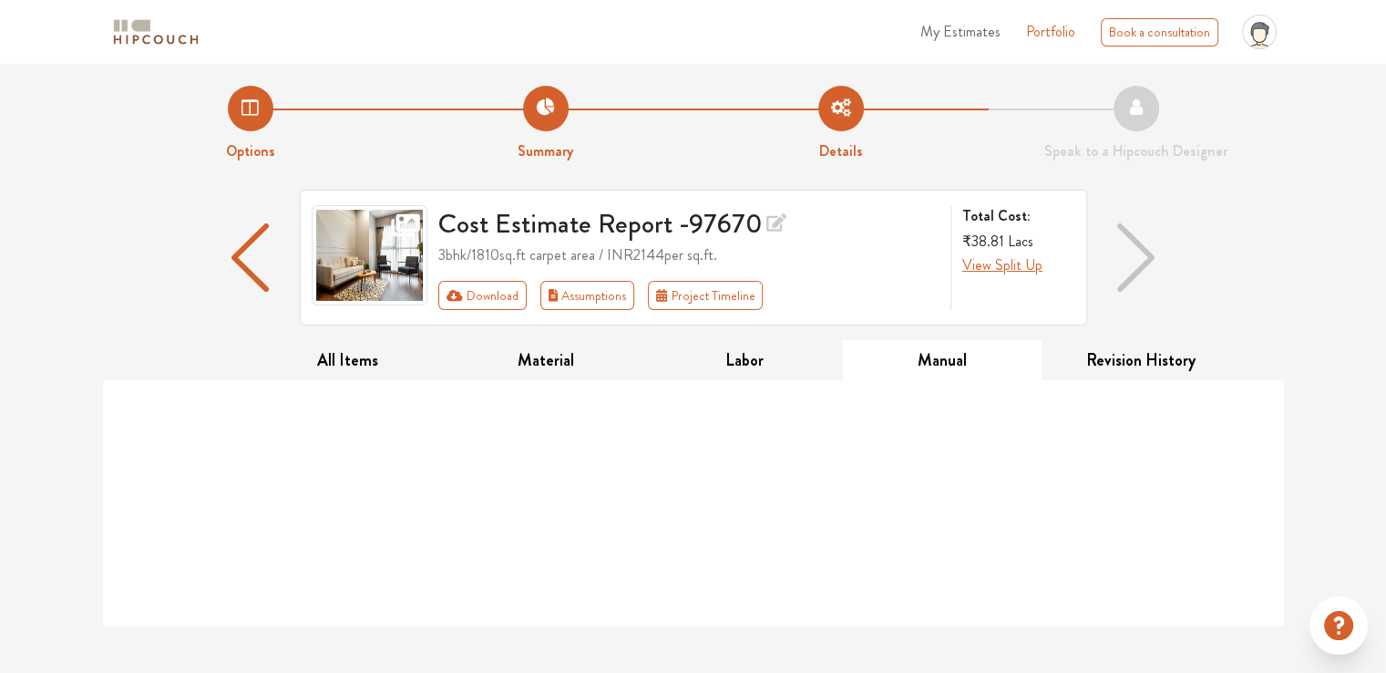
scroll to position [0, 0]
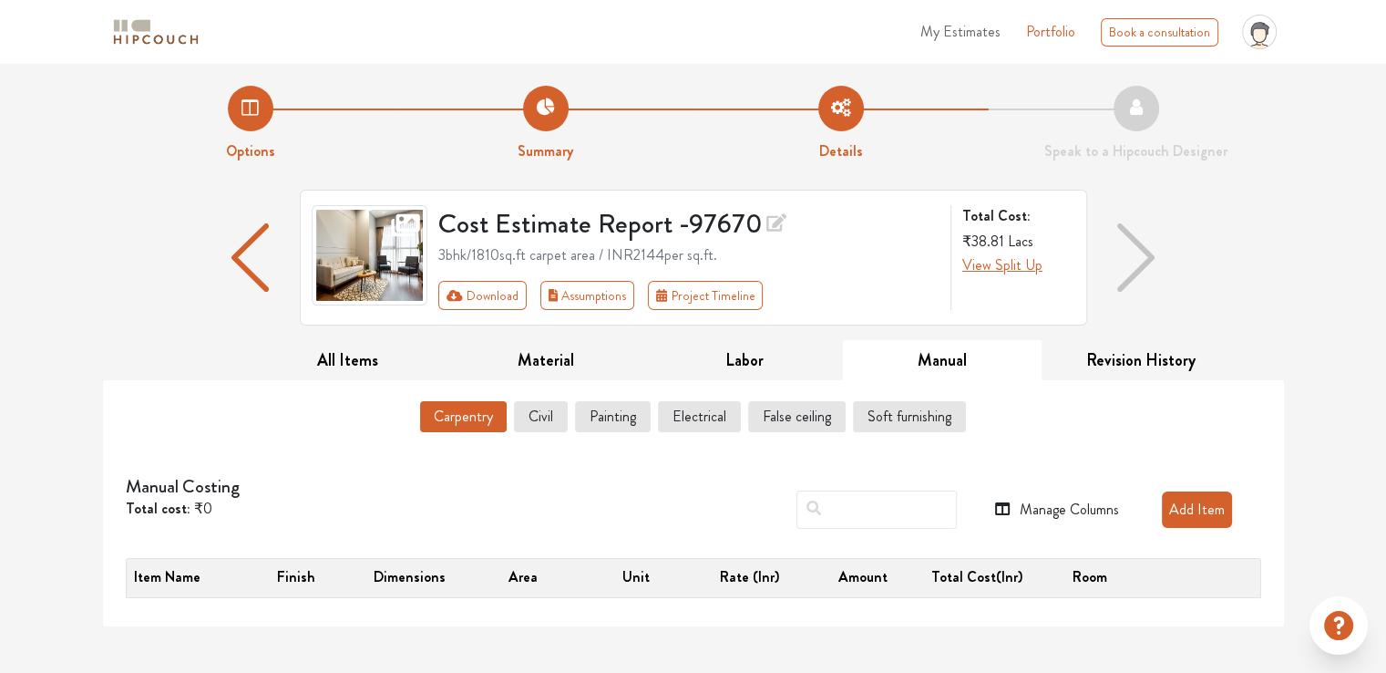
click at [455, 5] on button "Carpentry" at bounding box center [463, 416] width 87 height 31
click at [325, 5] on button "All Items" at bounding box center [348, 360] width 199 height 41
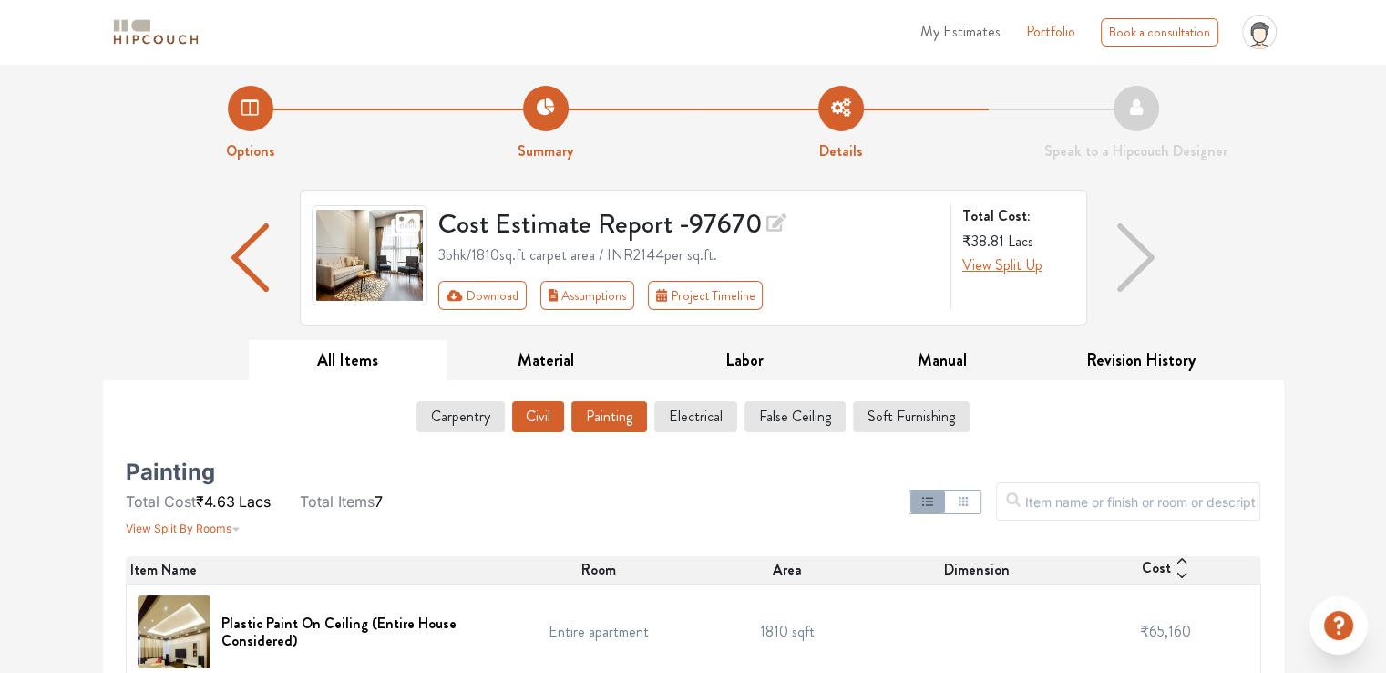
click at [549, 5] on button "Civil" at bounding box center [538, 416] width 52 height 31
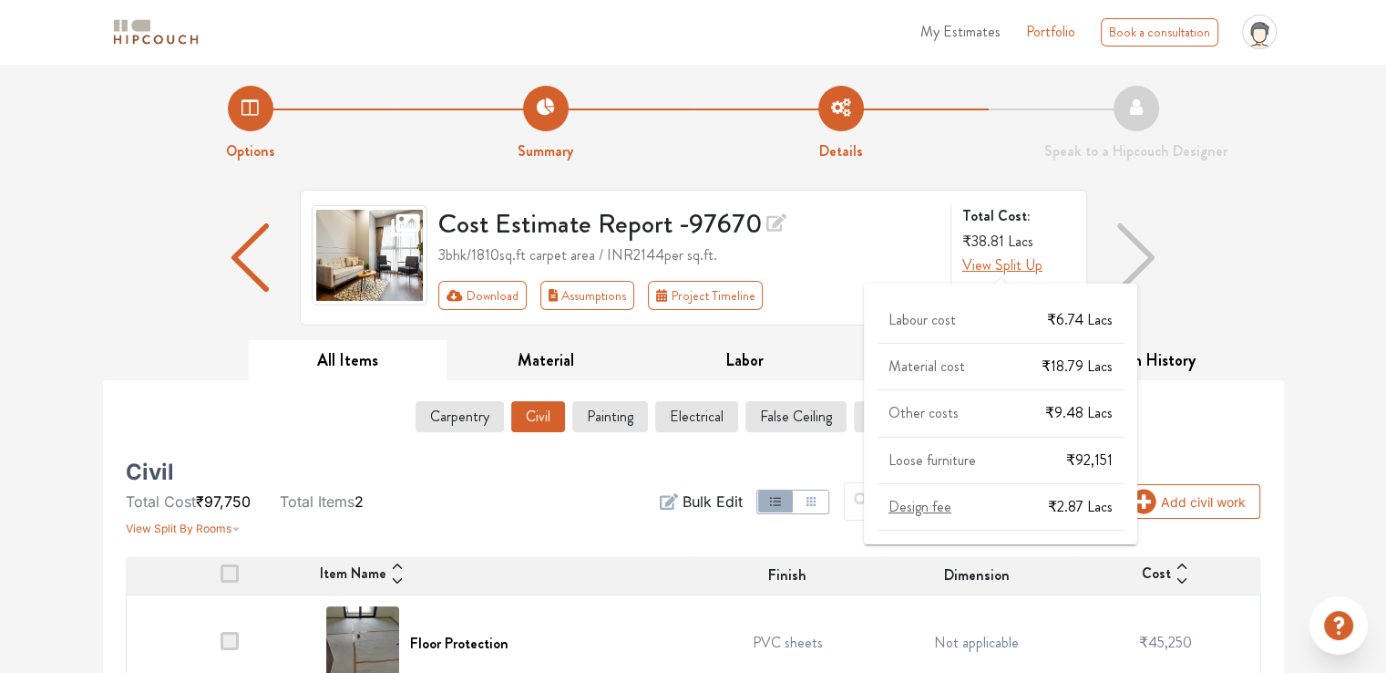
click at [922, 5] on span "Design fee" at bounding box center [920, 506] width 63 height 21
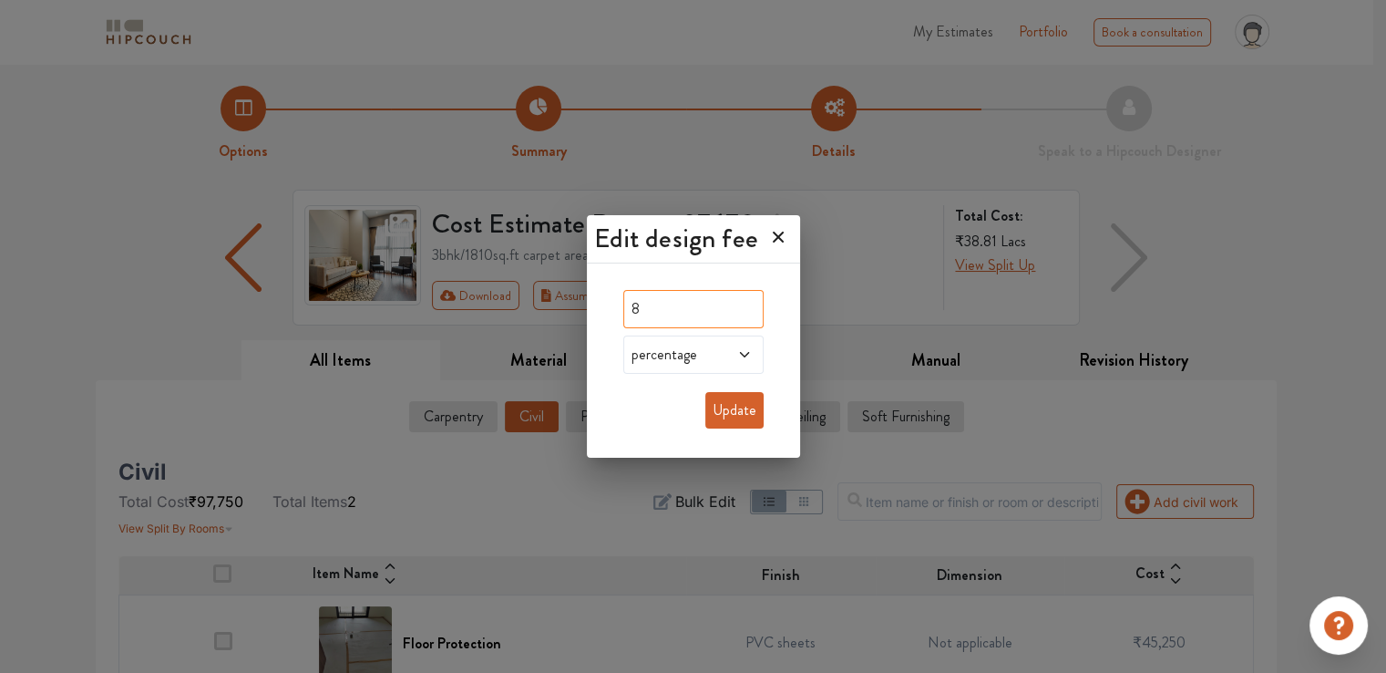
drag, startPoint x: 669, startPoint y: 302, endPoint x: 577, endPoint y: 311, distance: 92.5
click at [577, 5] on div "Edit design fee 8 percentage Update" at bounding box center [693, 336] width 1386 height 673
type input "0"
click at [739, 5] on button "Update" at bounding box center [734, 410] width 58 height 36
click at [746, 5] on button "Update" at bounding box center [734, 410] width 58 height 36
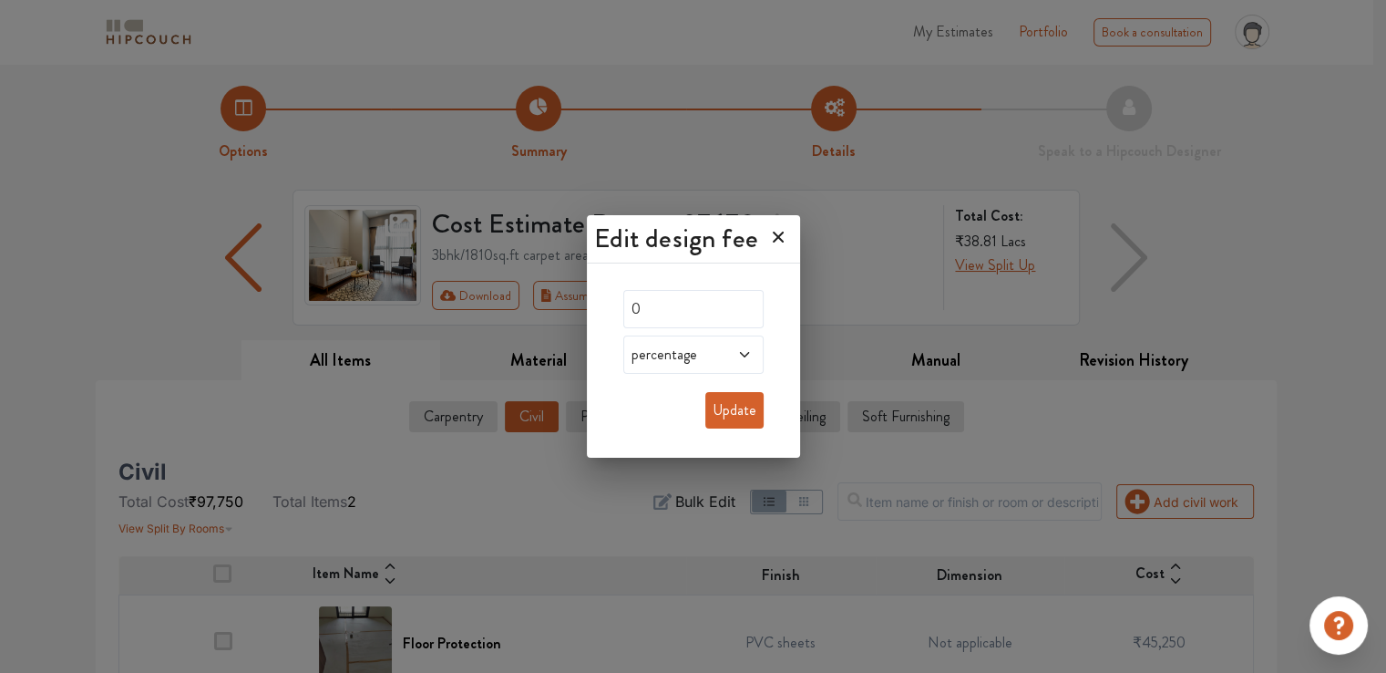
click at [740, 5] on button "Update" at bounding box center [734, 410] width 58 height 36
drag, startPoint x: 695, startPoint y: 307, endPoint x: 340, endPoint y: 321, distance: 355.7
click at [340, 5] on div "Edit design fee 0 percentage Update" at bounding box center [693, 336] width 1386 height 673
click at [746, 5] on button "Update" at bounding box center [734, 410] width 58 height 36
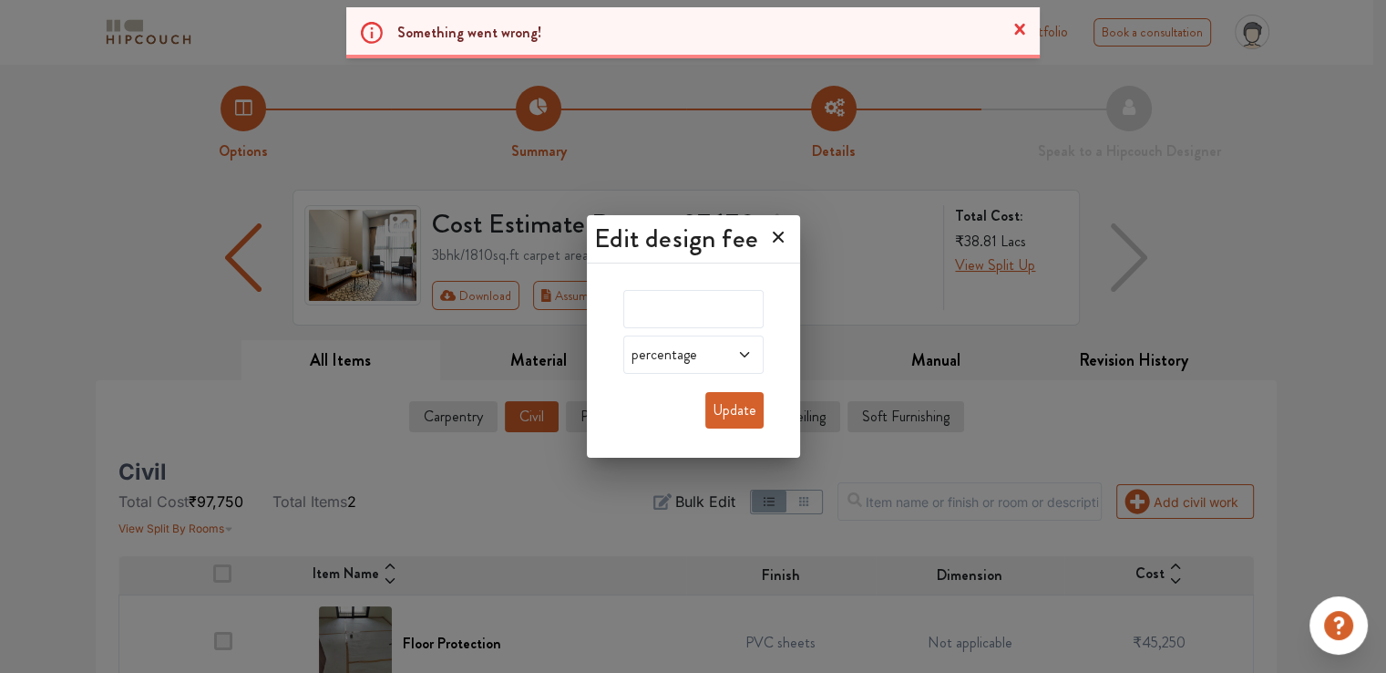
click at [746, 5] on icon at bounding box center [744, 354] width 15 height 15
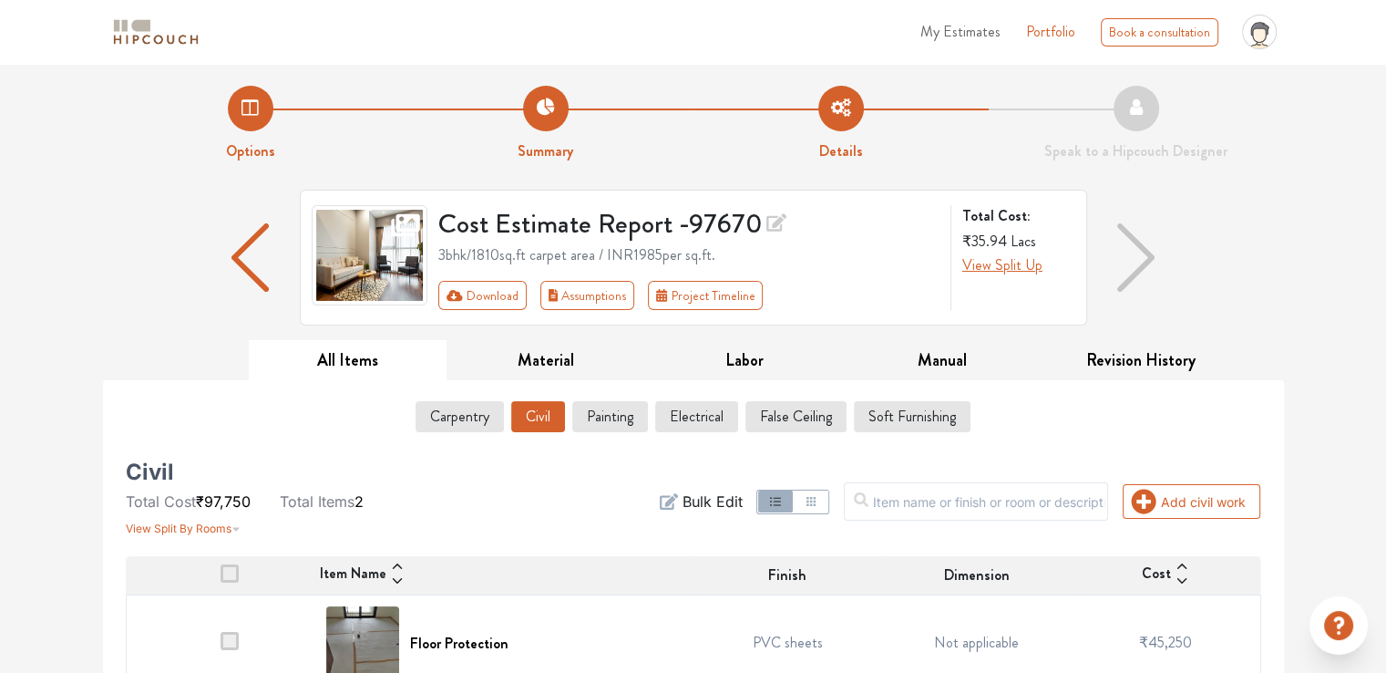
click at [1265, 5] on div "Cost Estimate Report - 97670 3bhk / 1810 sq.ft carpet area / INR 1985 per sq.ft…" at bounding box center [693, 265] width 1181 height 150
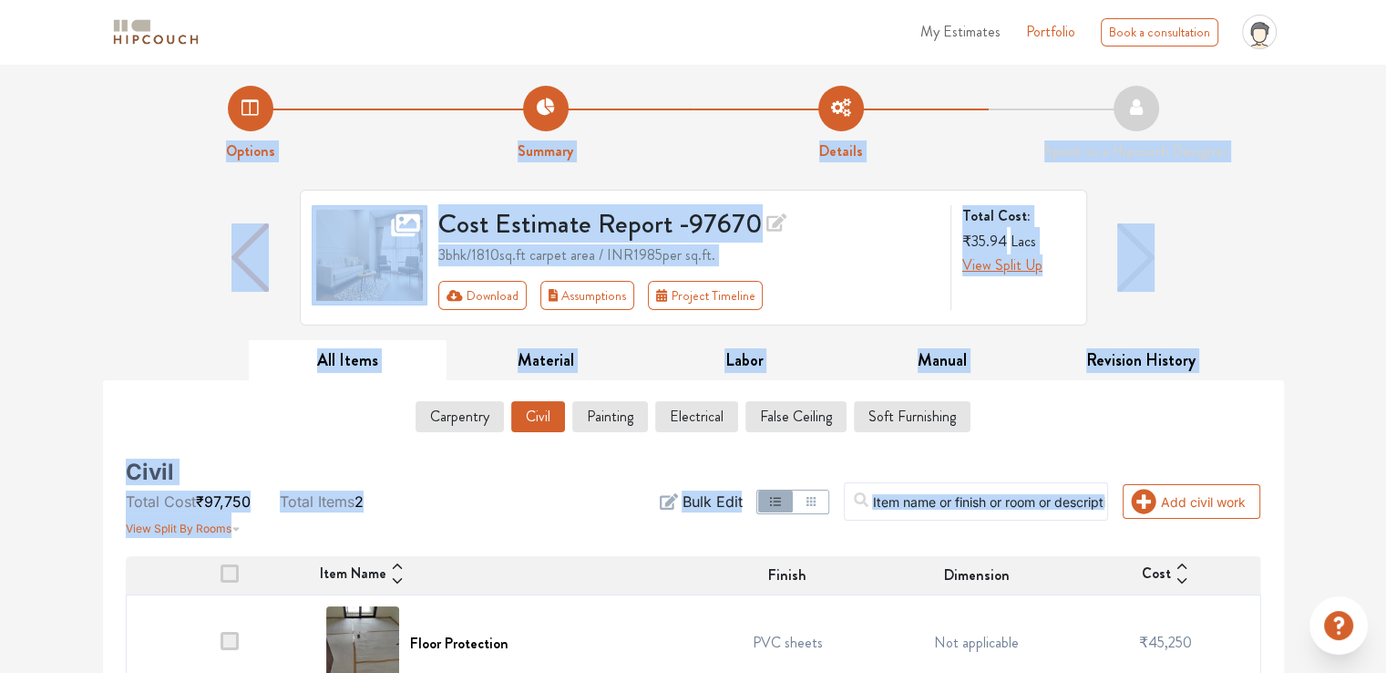
drag, startPoint x: 1320, startPoint y: 608, endPoint x: 1370, endPoint y: 588, distance: 54.0
click at [1366, 5] on div "My Estimates Portfolio Book a consultation profile pic Upload Boq Logout Option…" at bounding box center [693, 400] width 1386 height 800
click at [128, 5] on div "Cost Estimate Report - 97670 3bhk / 1810 sq.ft carpet area / INR 1985 per sq.ft…" at bounding box center [693, 265] width 1181 height 150
click at [153, 5] on div "Cost Estimate Report - 97670 3bhk / 1810 sq.ft carpet area / INR 1985 per sq.ft…" at bounding box center [693, 265] width 1181 height 150
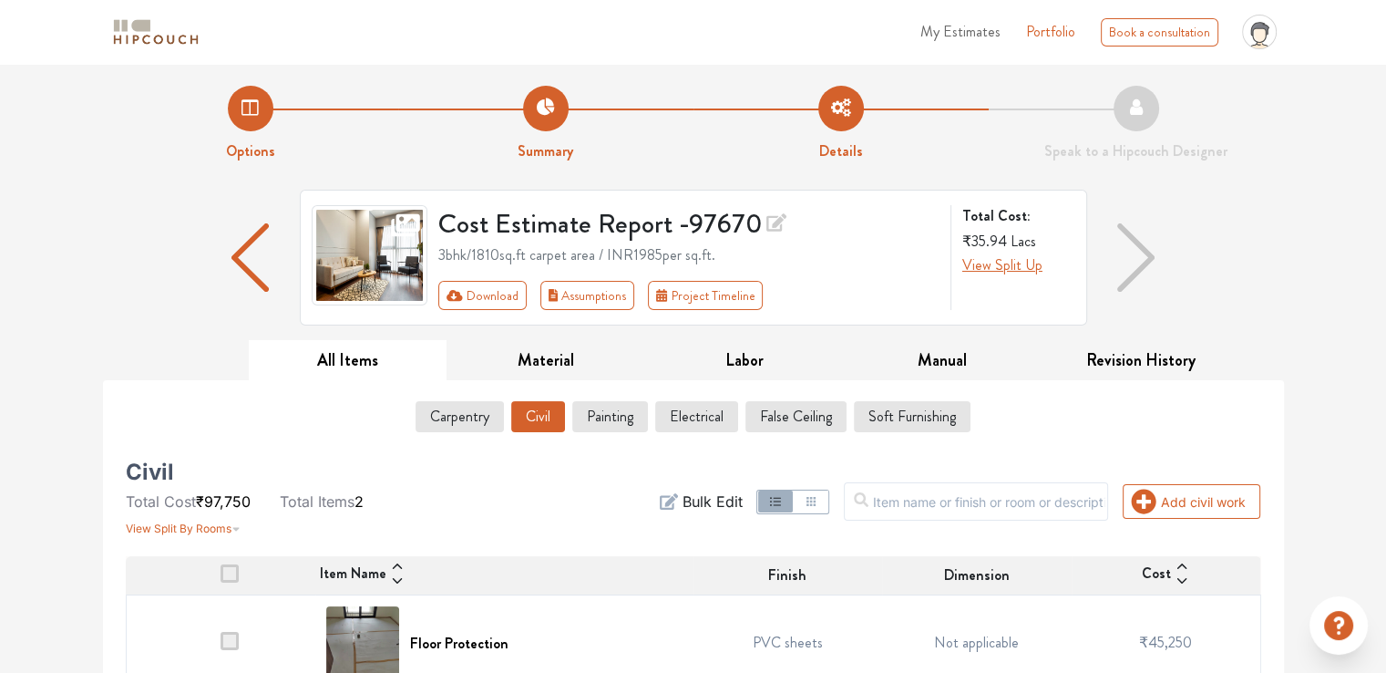
click at [153, 5] on div "Cost Estimate Report - 97670 3bhk / 1810 sq.ft carpet area / INR 1985 per sq.ft…" at bounding box center [693, 265] width 1181 height 150
click at [221, 5] on ul "All Items Material Labor Manual Revision History" at bounding box center [693, 360] width 1181 height 40
click at [461, 5] on icon "First group" at bounding box center [455, 295] width 16 height 11
click at [481, 5] on button "Download" at bounding box center [482, 295] width 88 height 29
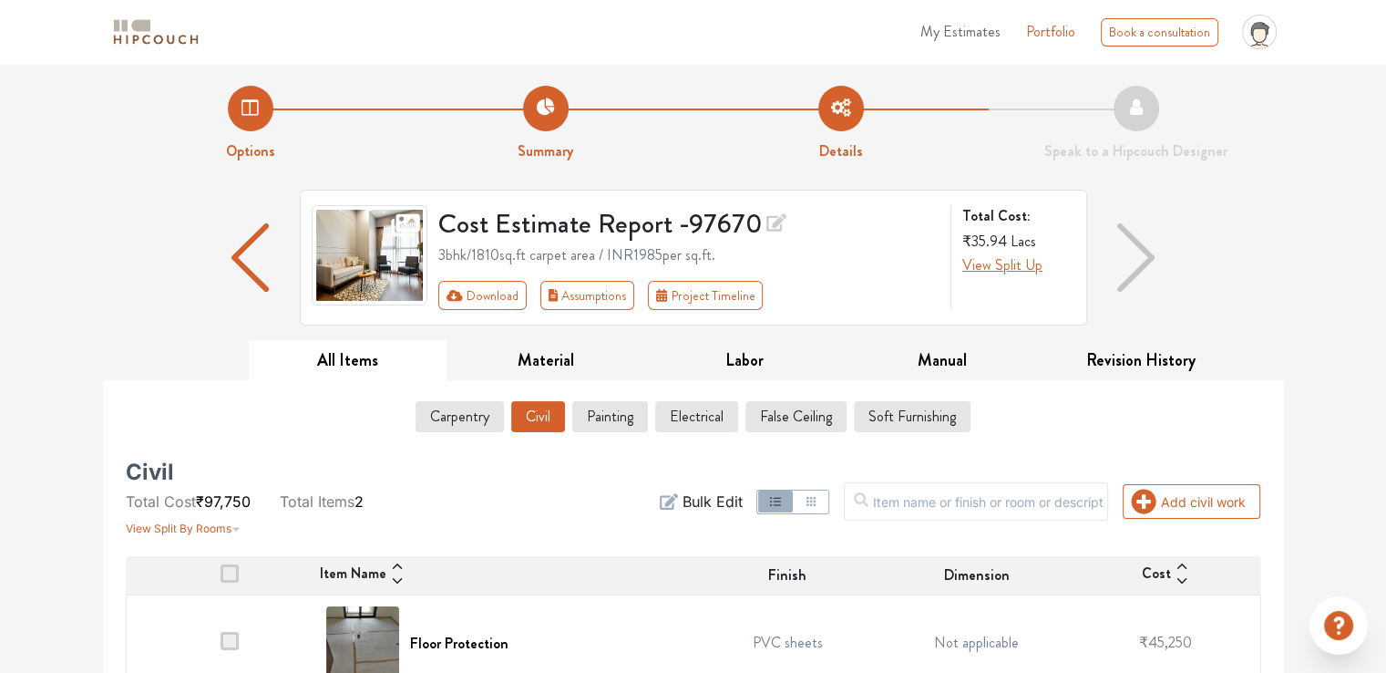
drag, startPoint x: 483, startPoint y: 295, endPoint x: 343, endPoint y: 325, distance: 143.6
click at [343, 5] on div "Cost Estimate Report - 97670 3bhk / 1810 sq.ft carpet area / INR 1985 per sq.ft…" at bounding box center [693, 265] width 1181 height 150
click at [457, 5] on icon "First group" at bounding box center [455, 295] width 16 height 11
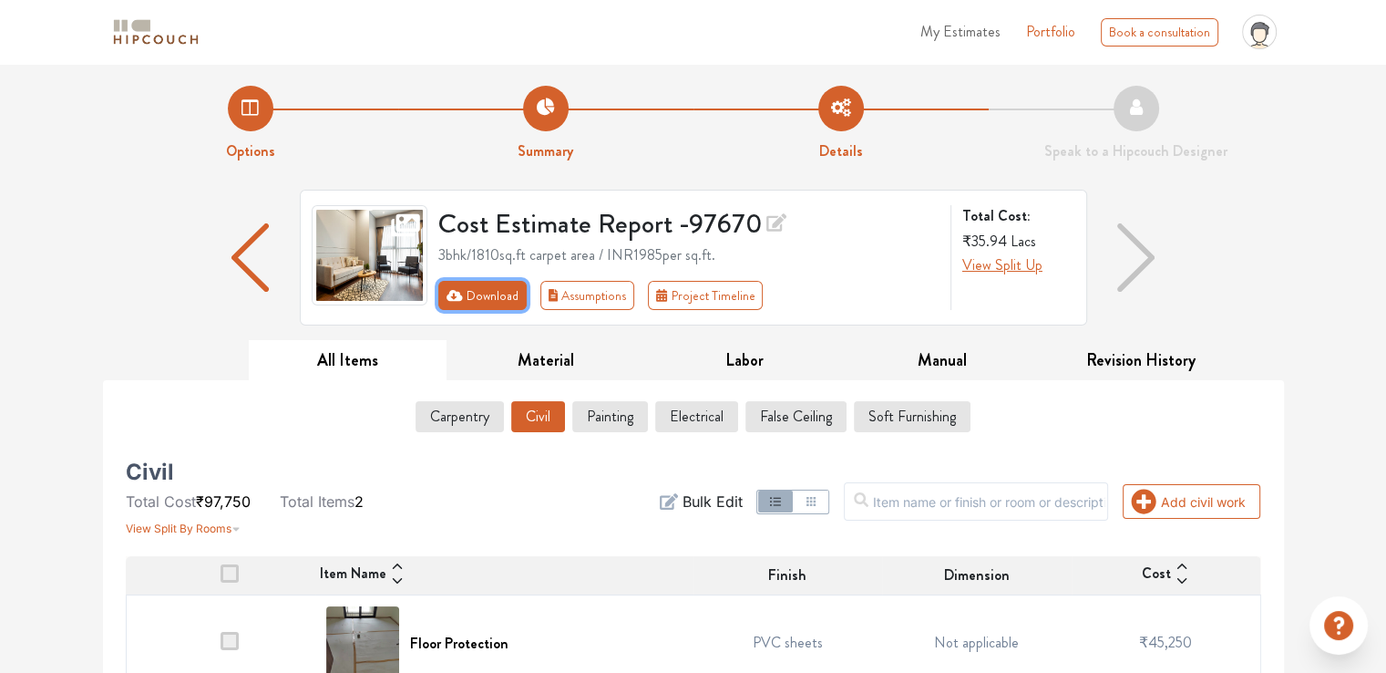
click at [452, 5] on icon "First group" at bounding box center [455, 295] width 16 height 13
click at [490, 5] on button "Download" at bounding box center [482, 295] width 88 height 29
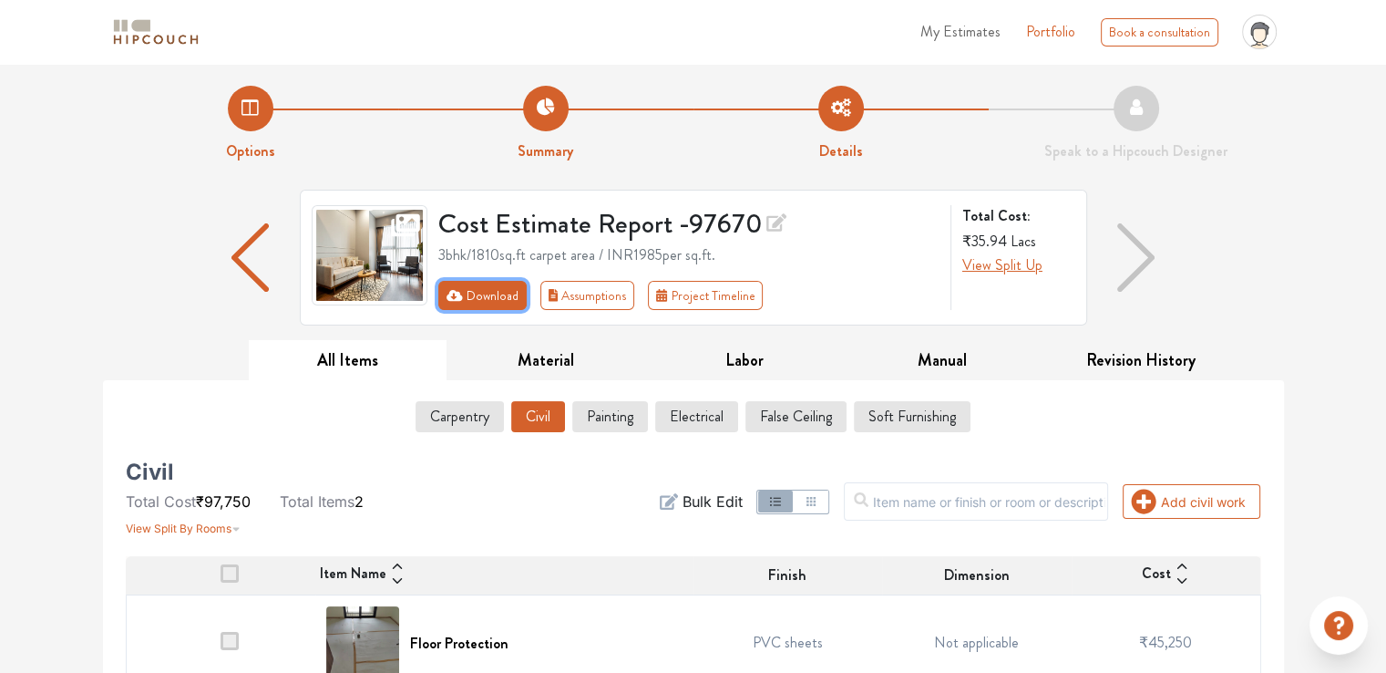
click at [490, 5] on button "Download" at bounding box center [482, 295] width 88 height 29
click at [459, 5] on icon "First group" at bounding box center [455, 295] width 16 height 11
click at [488, 5] on button "Download" at bounding box center [482, 295] width 88 height 29
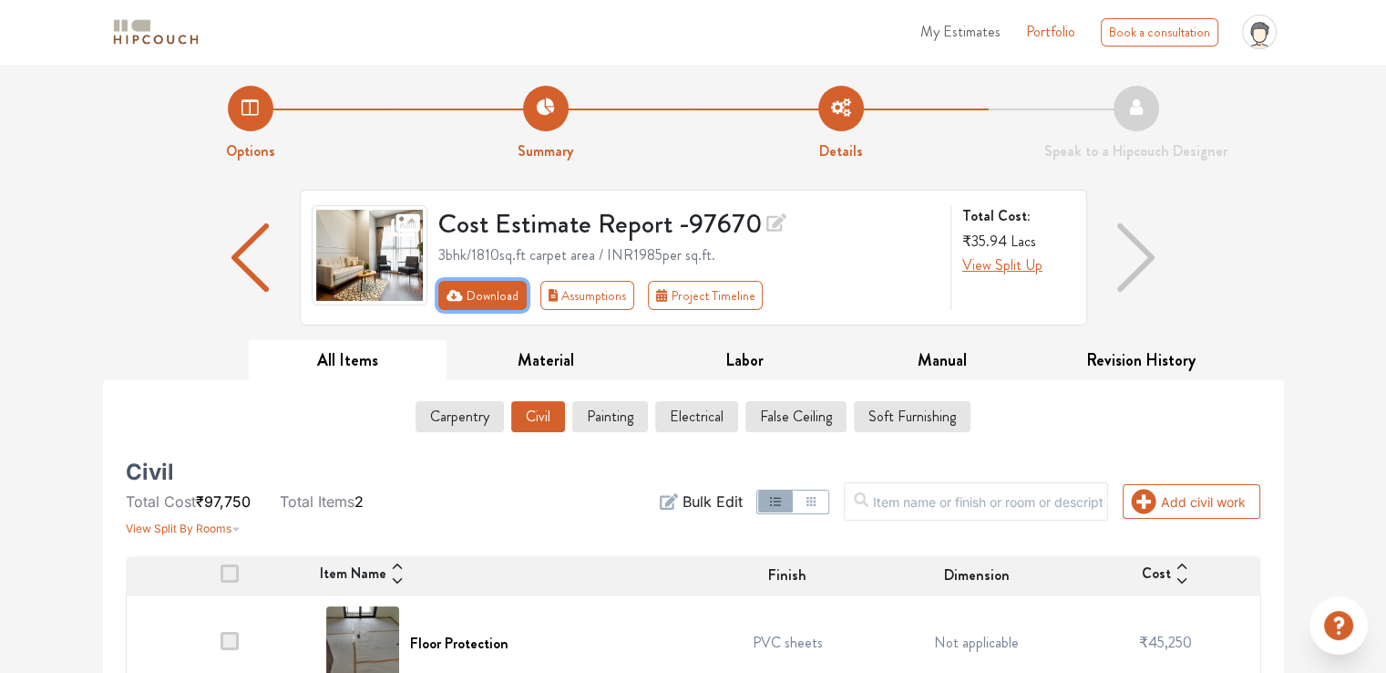
click at [488, 5] on button "Download" at bounding box center [482, 295] width 88 height 29
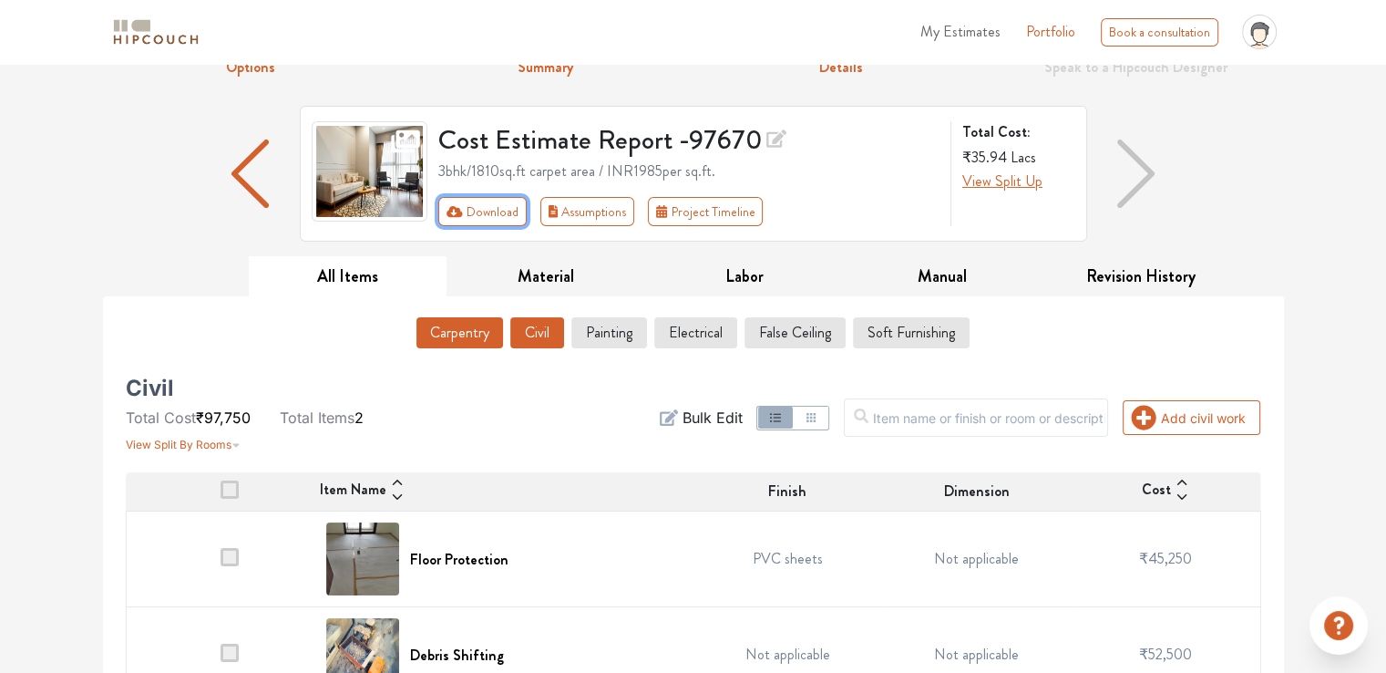
scroll to position [91, 0]
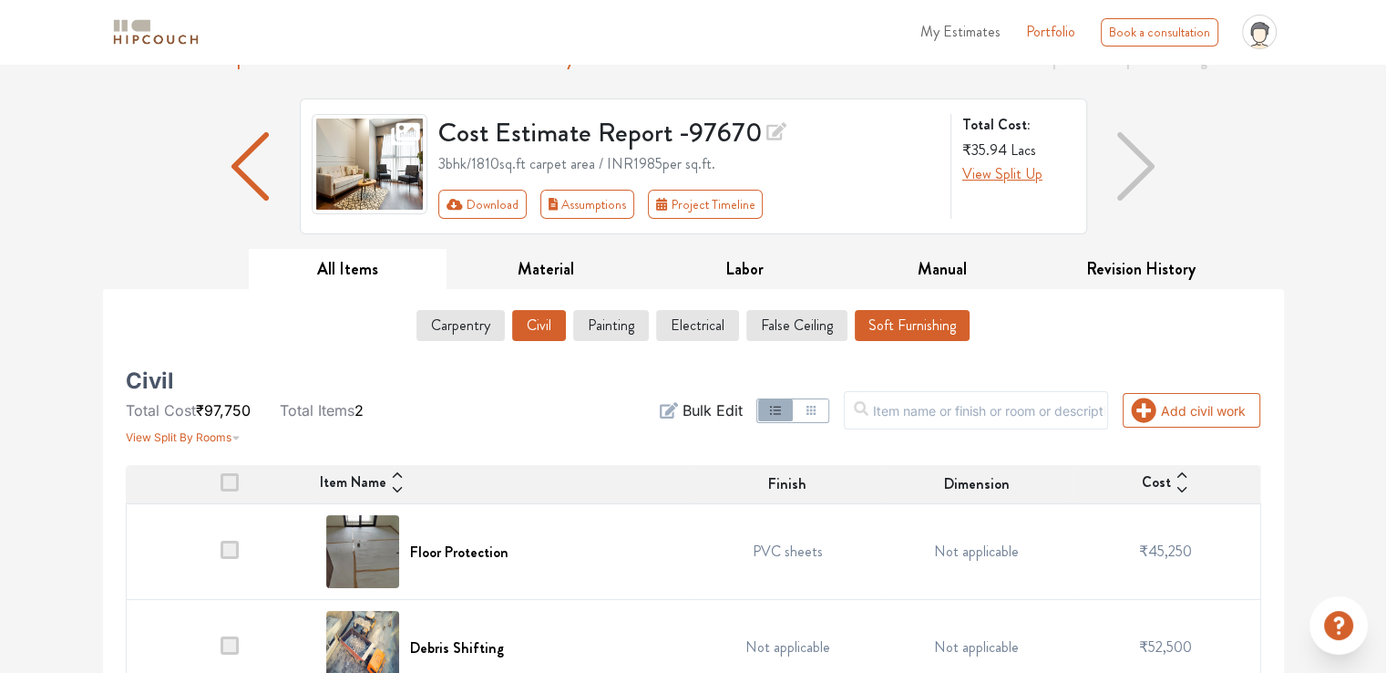
click at [947, 5] on button "Soft Furnishing" at bounding box center [912, 325] width 115 height 31
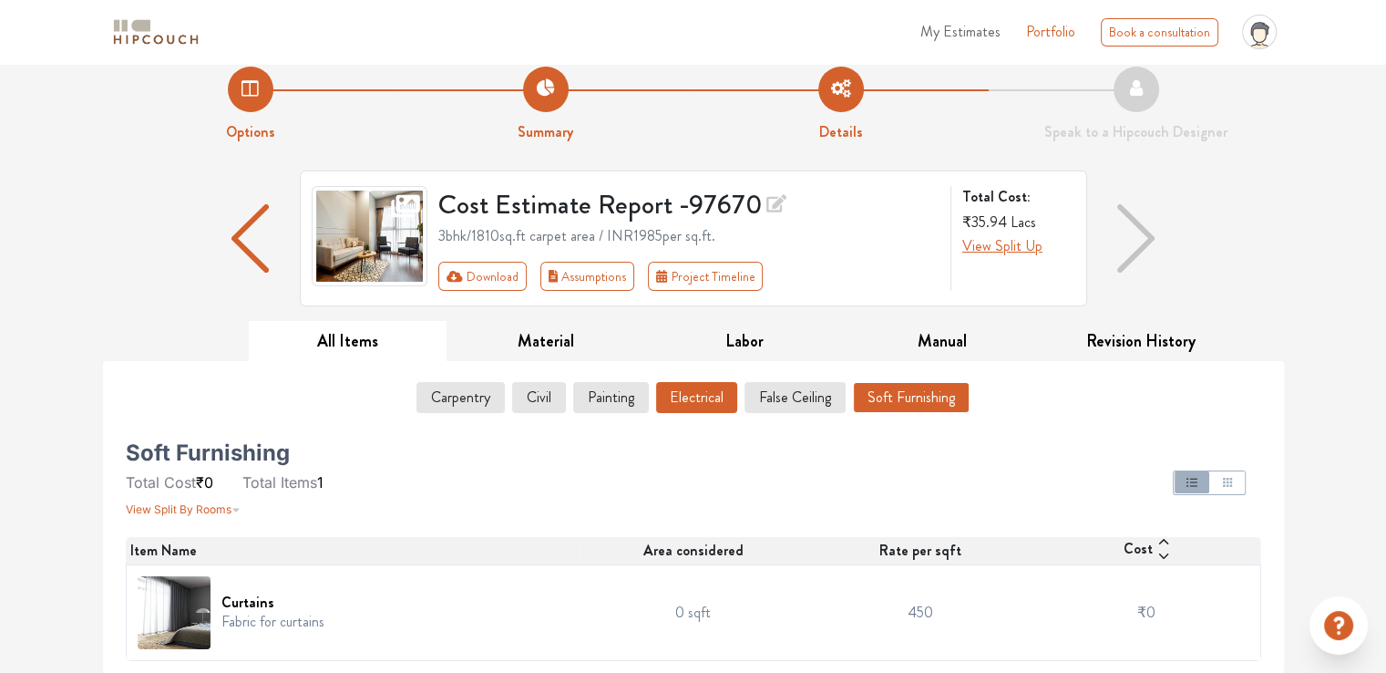
scroll to position [0, 0]
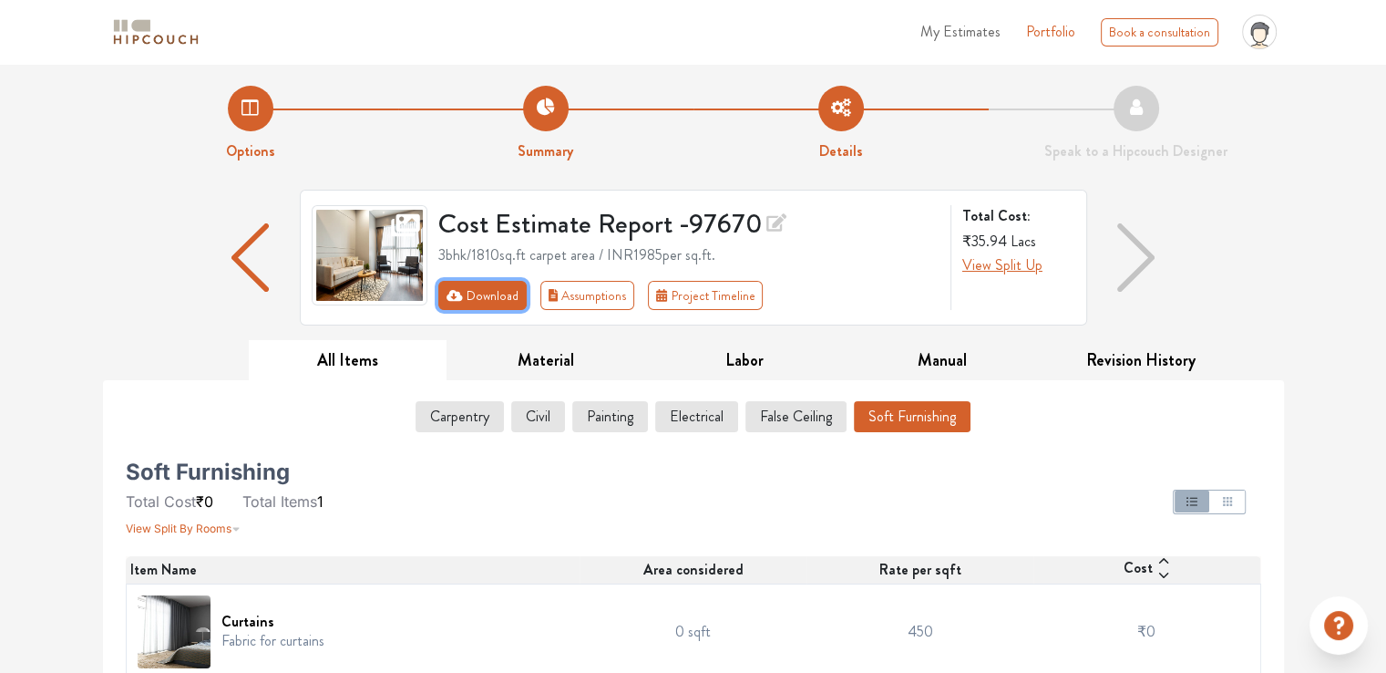
click at [478, 5] on button "Download" at bounding box center [482, 295] width 88 height 29
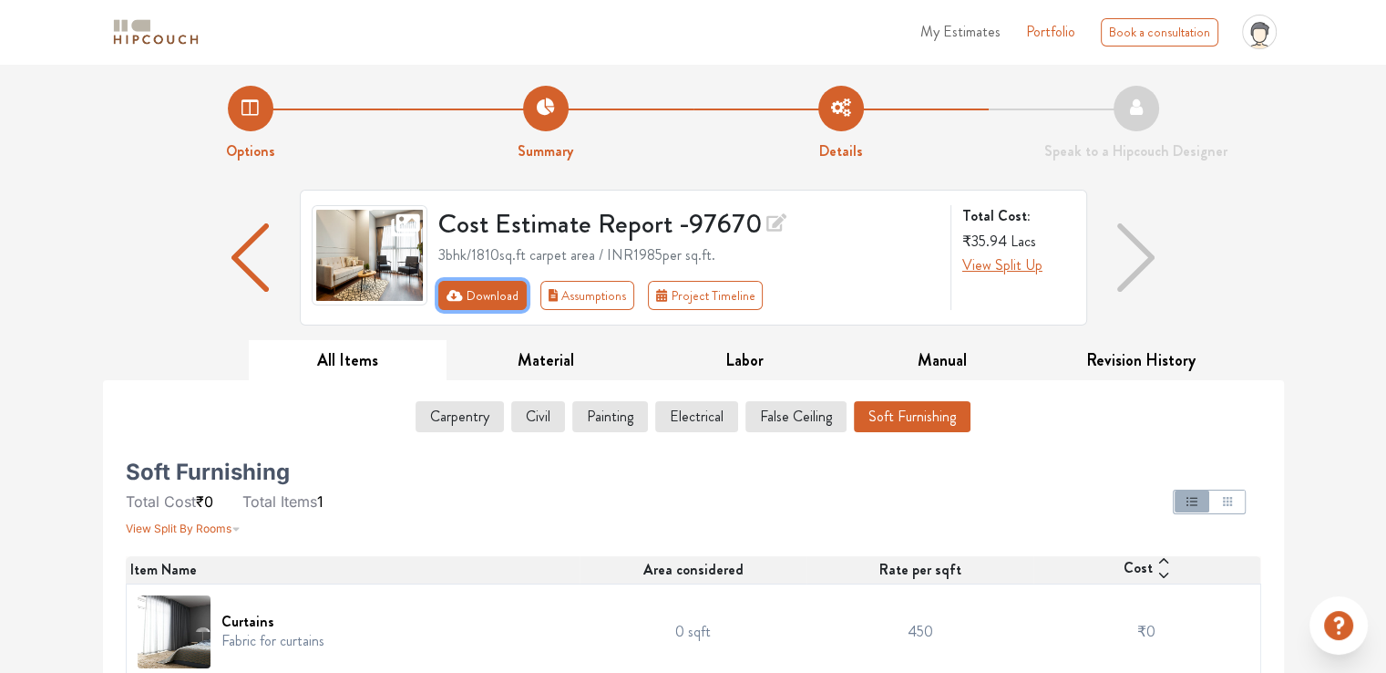
click at [478, 5] on button "Download" at bounding box center [482, 295] width 88 height 29
click at [1333, 5] on div "Options Summary Details Speak to a Hipcouch Designer Cost Estimate Report - 976…" at bounding box center [693, 379] width 1386 height 630
